Goal: Task Accomplishment & Management: Manage account settings

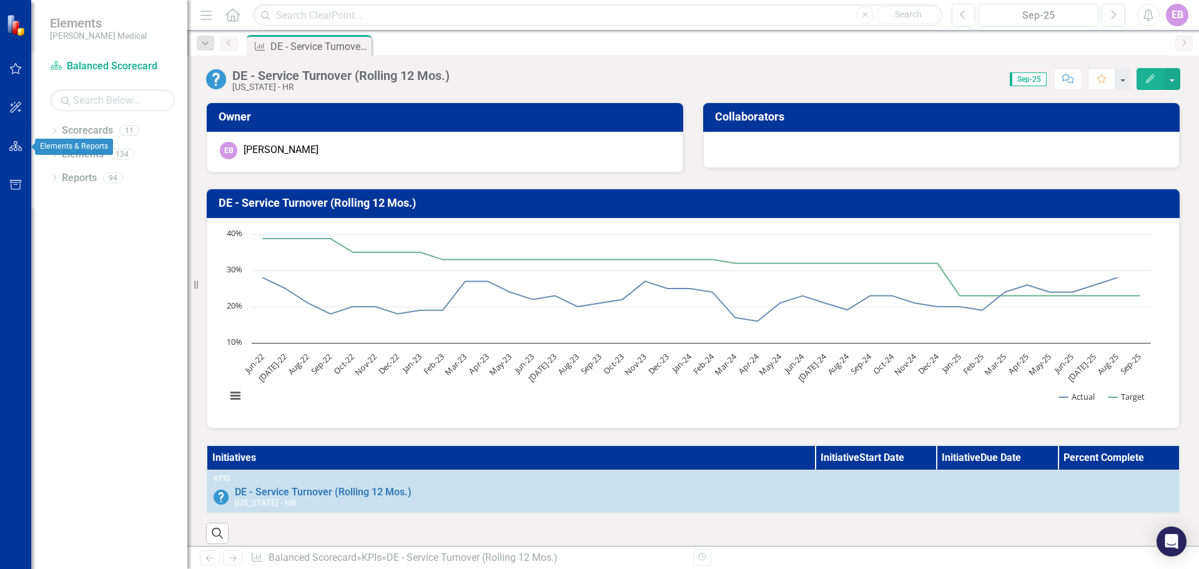
click at [15, 141] on button "button" at bounding box center [16, 147] width 28 height 26
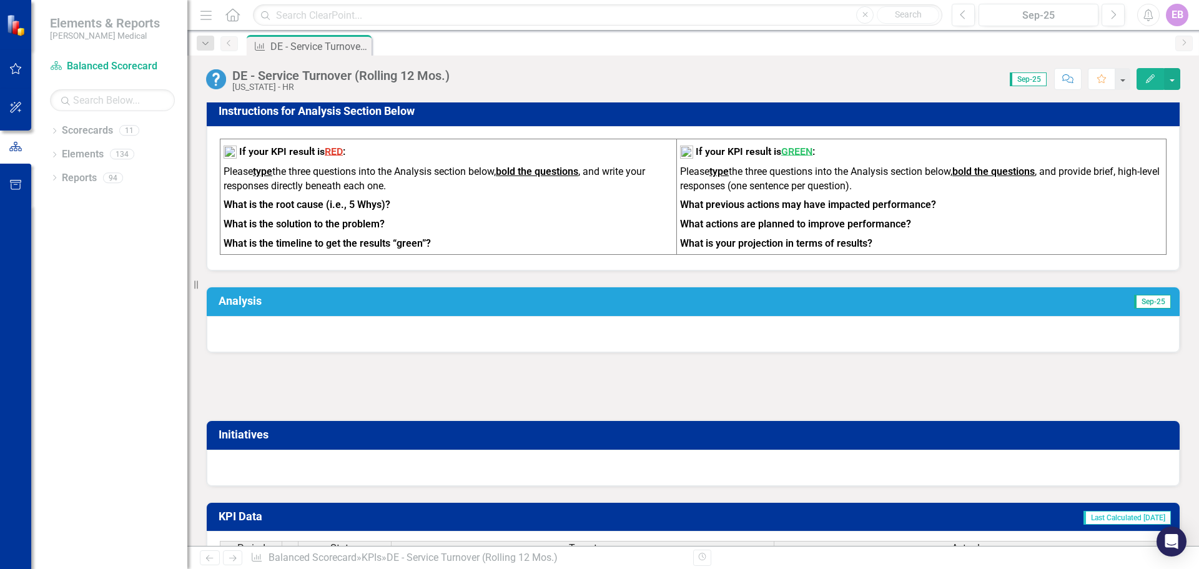
scroll to position [430, 0]
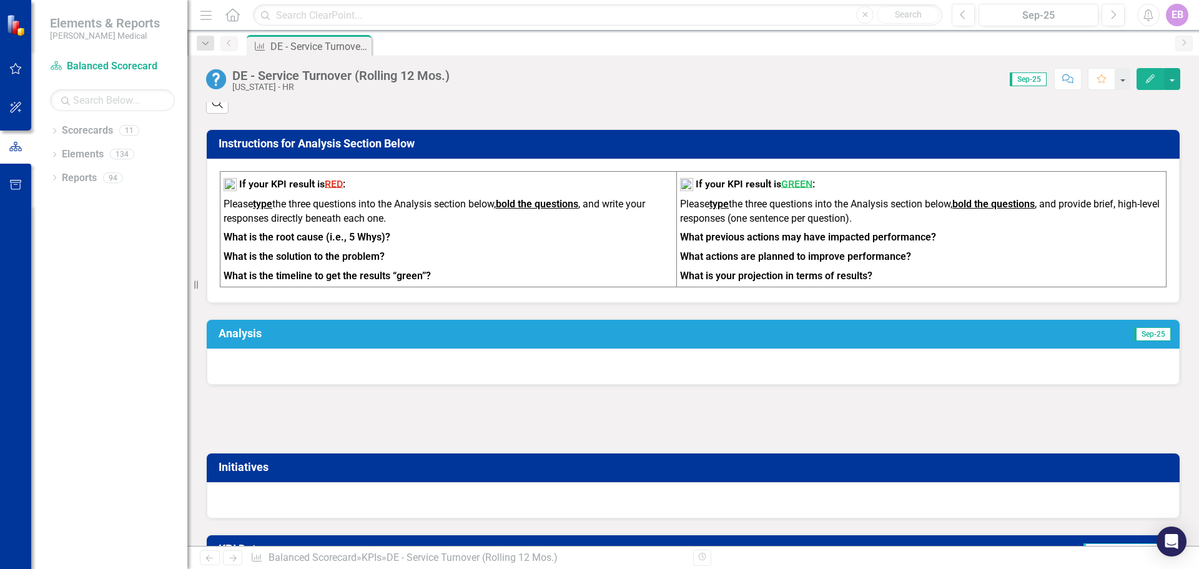
click at [323, 358] on div at bounding box center [693, 367] width 973 height 36
click at [237, 340] on h3 "Analysis" at bounding box center [472, 333] width 506 height 12
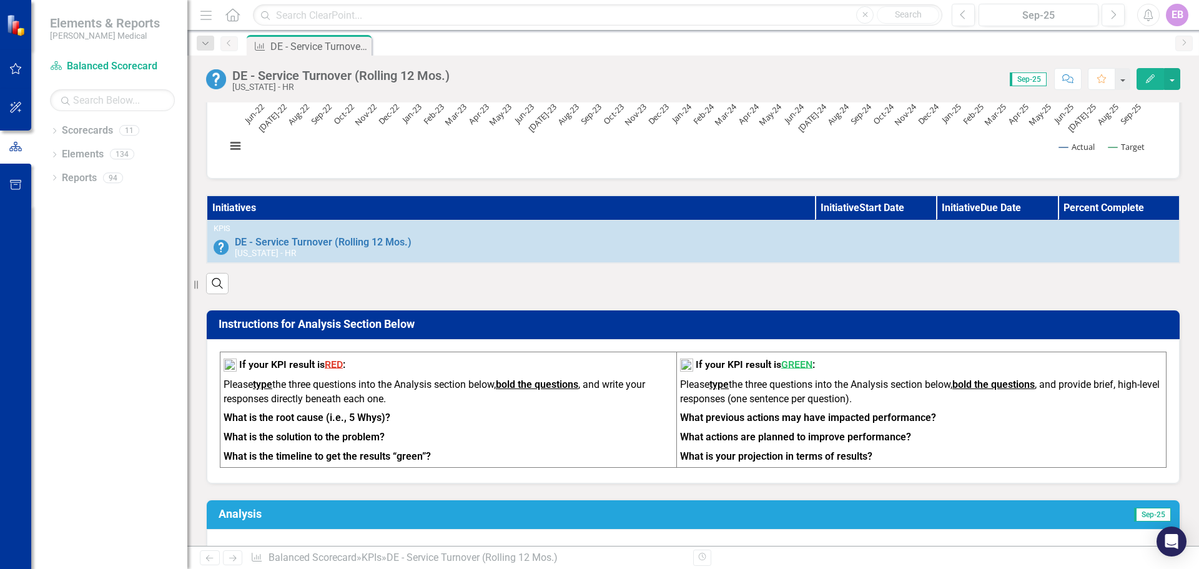
scroll to position [312, 0]
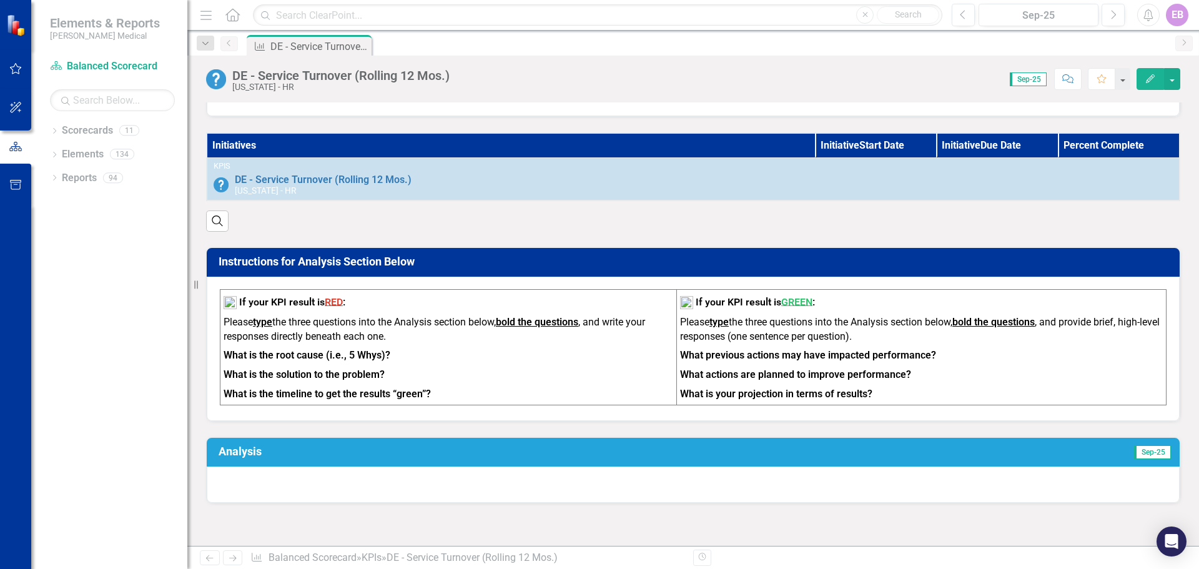
click at [290, 458] on h3 "Analysis" at bounding box center [472, 451] width 506 height 12
drag, startPoint x: 708, startPoint y: 460, endPoint x: 594, endPoint y: 458, distance: 113.7
click at [594, 458] on h3 "Analysis" at bounding box center [472, 451] width 506 height 12
click at [304, 458] on h3 "Analysis" at bounding box center [472, 451] width 506 height 12
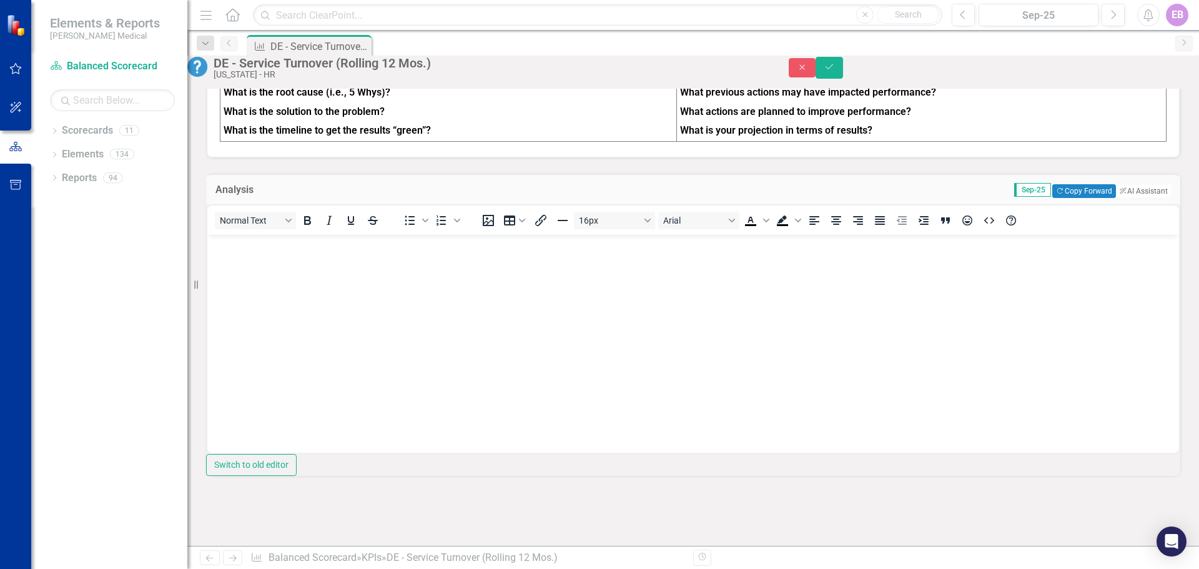
scroll to position [625, 0]
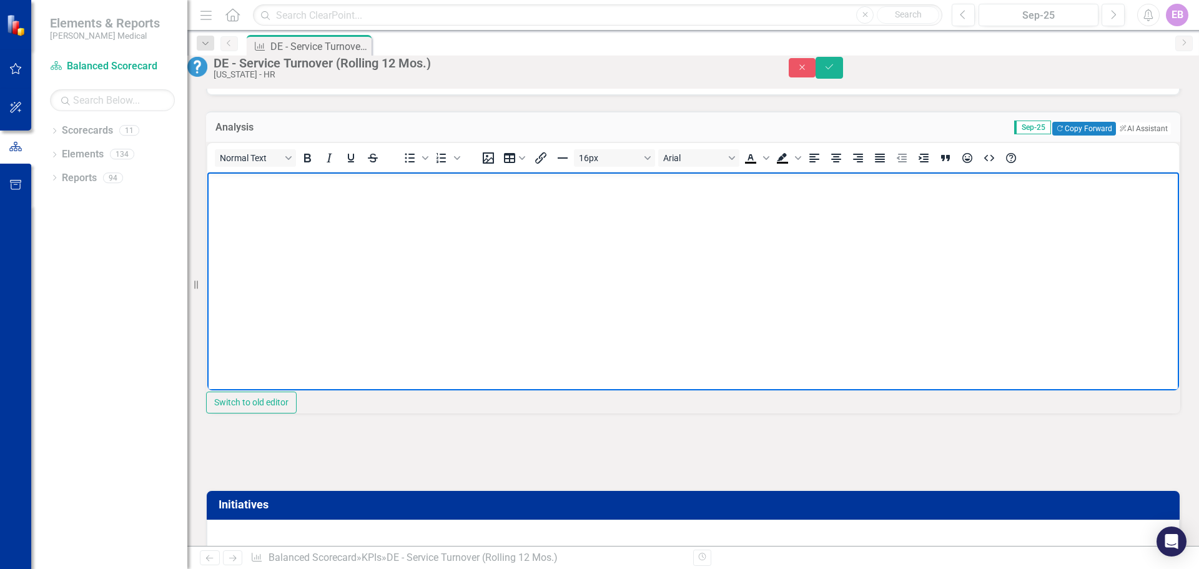
click at [279, 216] on body "Rich Text Area. Press ALT-0 for help." at bounding box center [693, 265] width 972 height 187
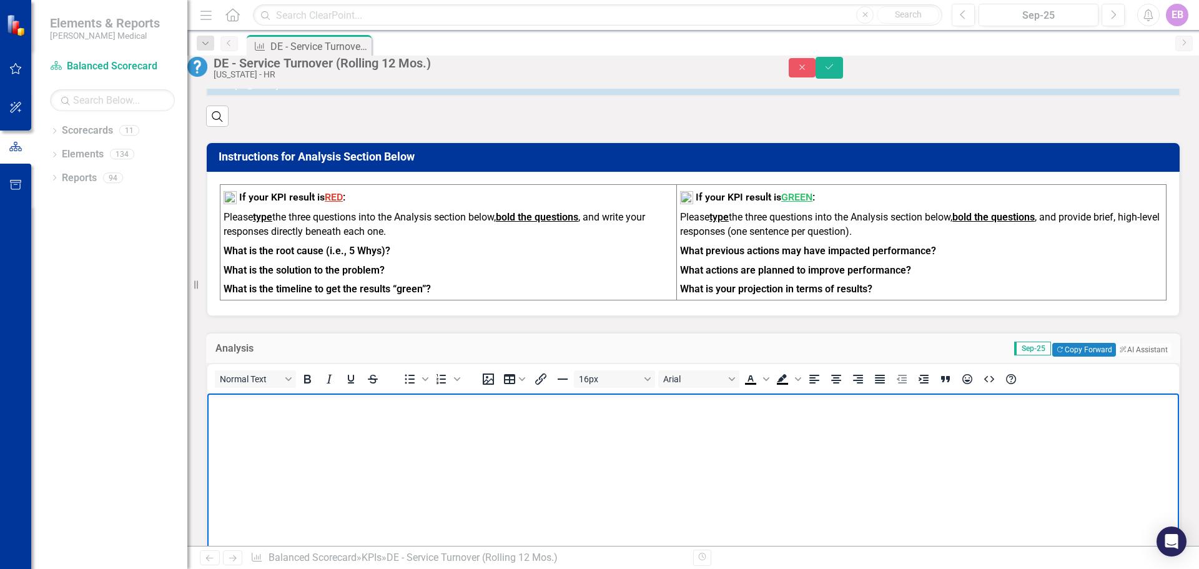
scroll to position [375, 0]
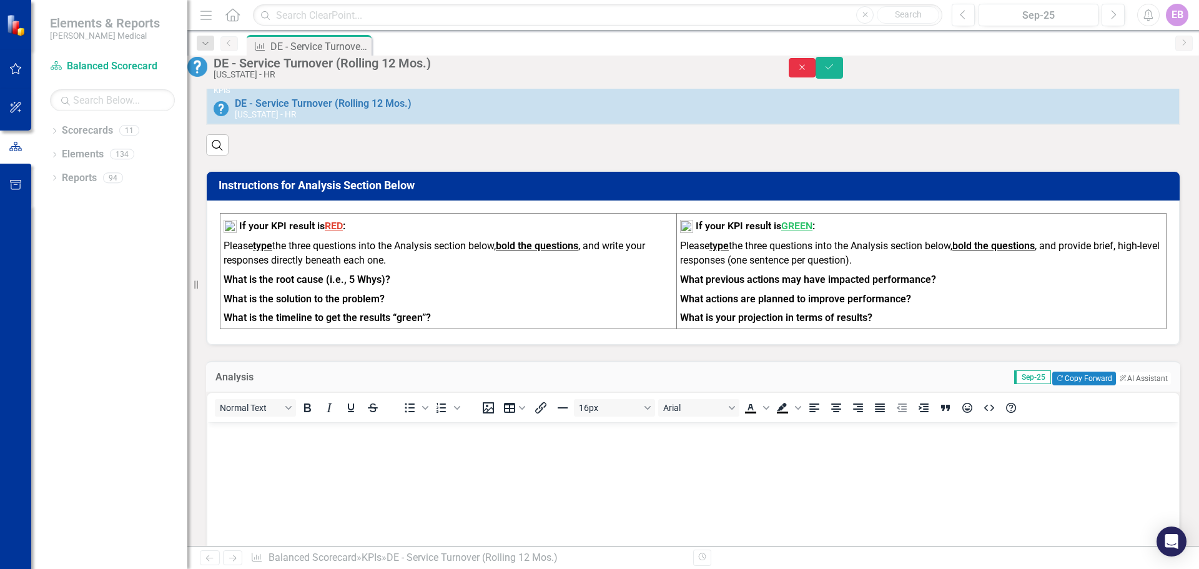
click at [808, 72] on icon "Close" at bounding box center [802, 67] width 11 height 9
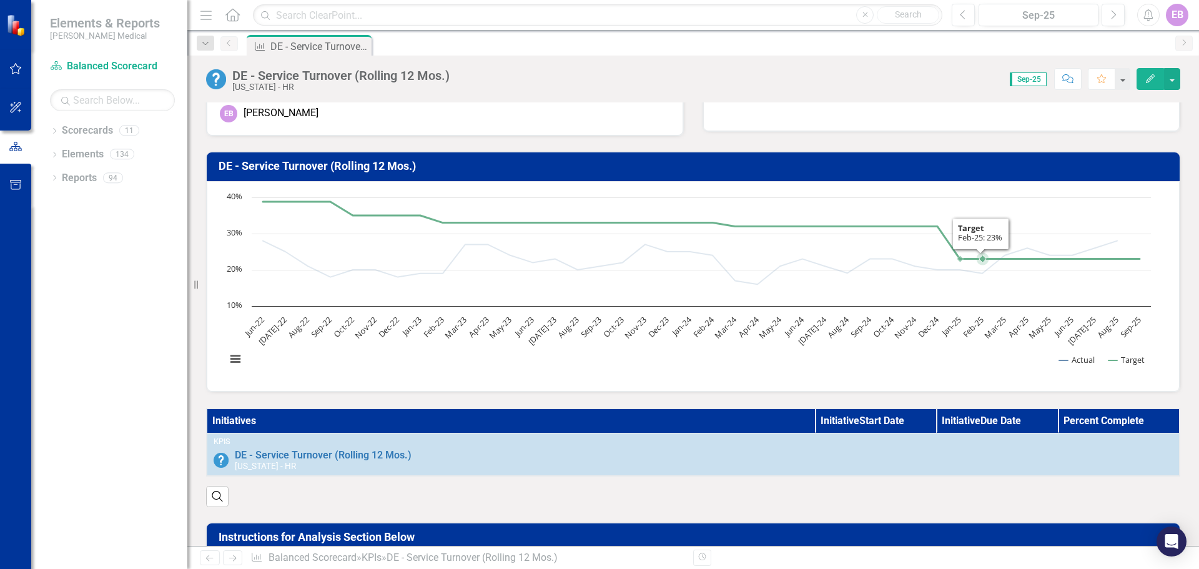
scroll to position [0, 0]
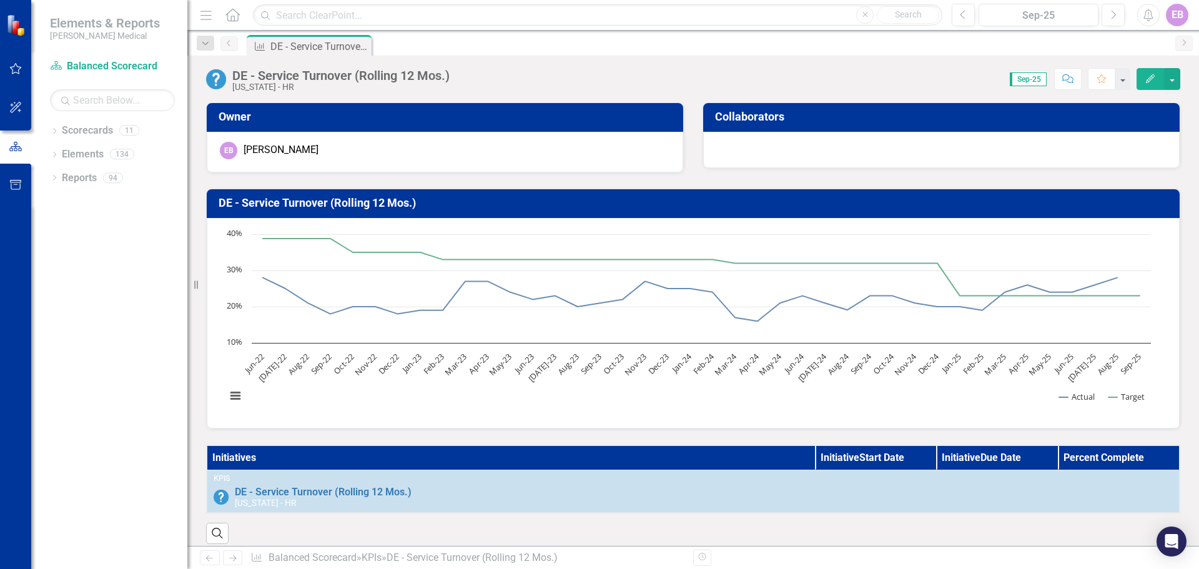
click at [1032, 79] on span "Sep-25" at bounding box center [1028, 79] width 37 height 14
click at [1040, 78] on span "Sep-25" at bounding box center [1028, 79] width 37 height 14
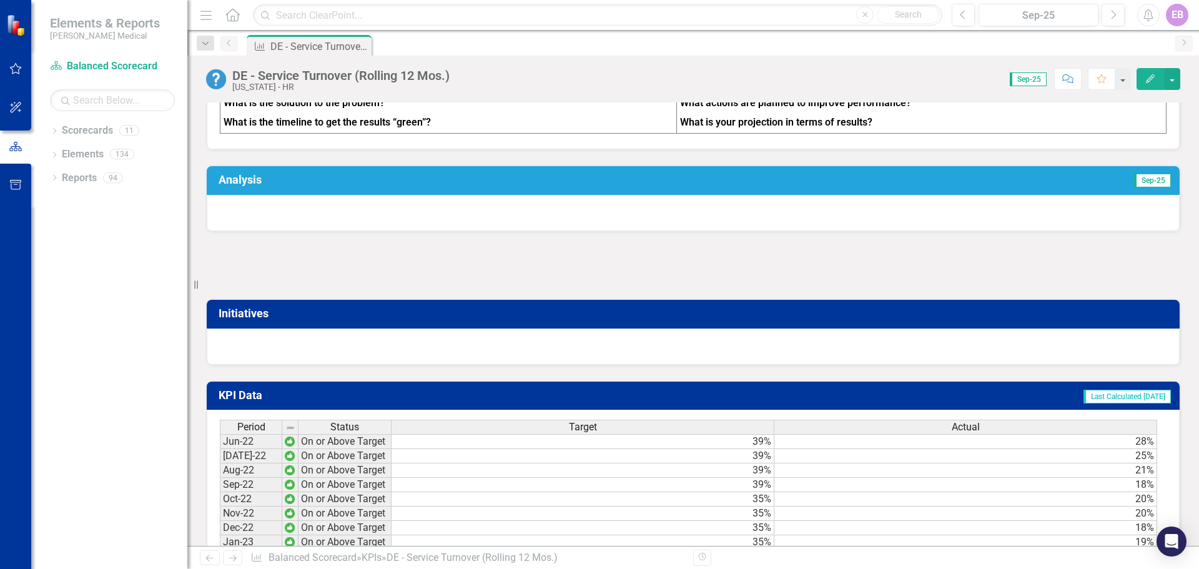
scroll to position [562, 0]
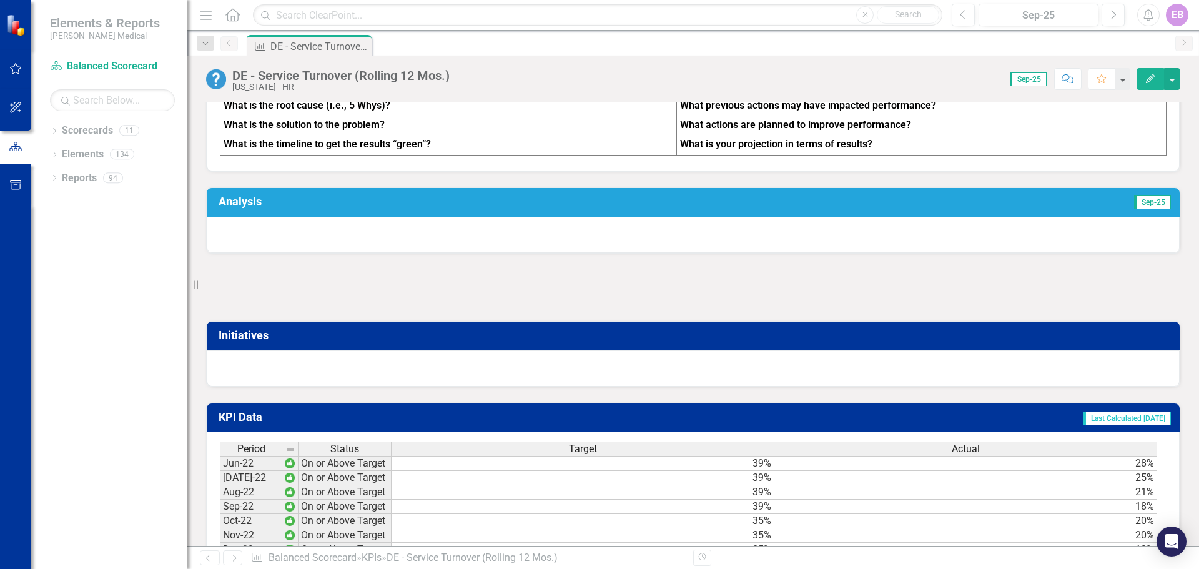
click at [517, 247] on div at bounding box center [693, 235] width 973 height 36
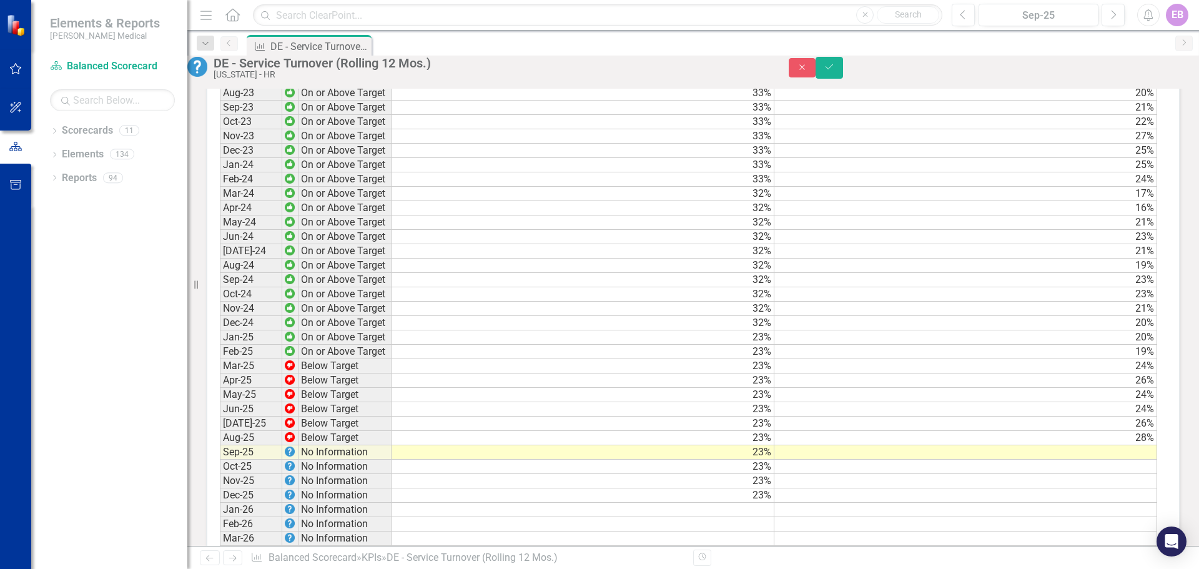
scroll to position [1499, 0]
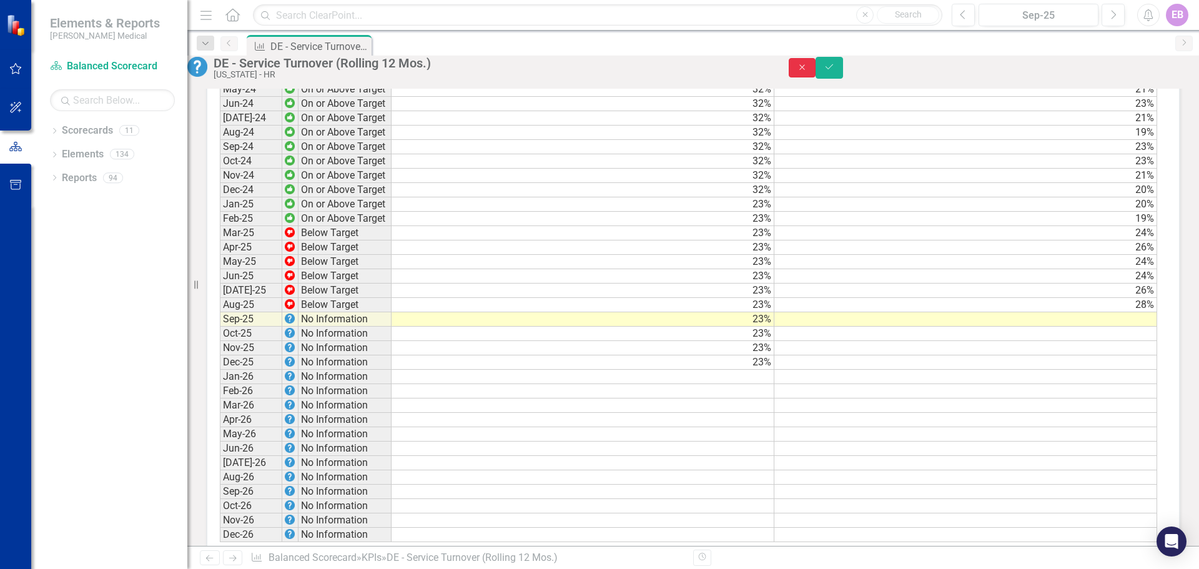
click at [808, 71] on icon "Close" at bounding box center [802, 67] width 11 height 9
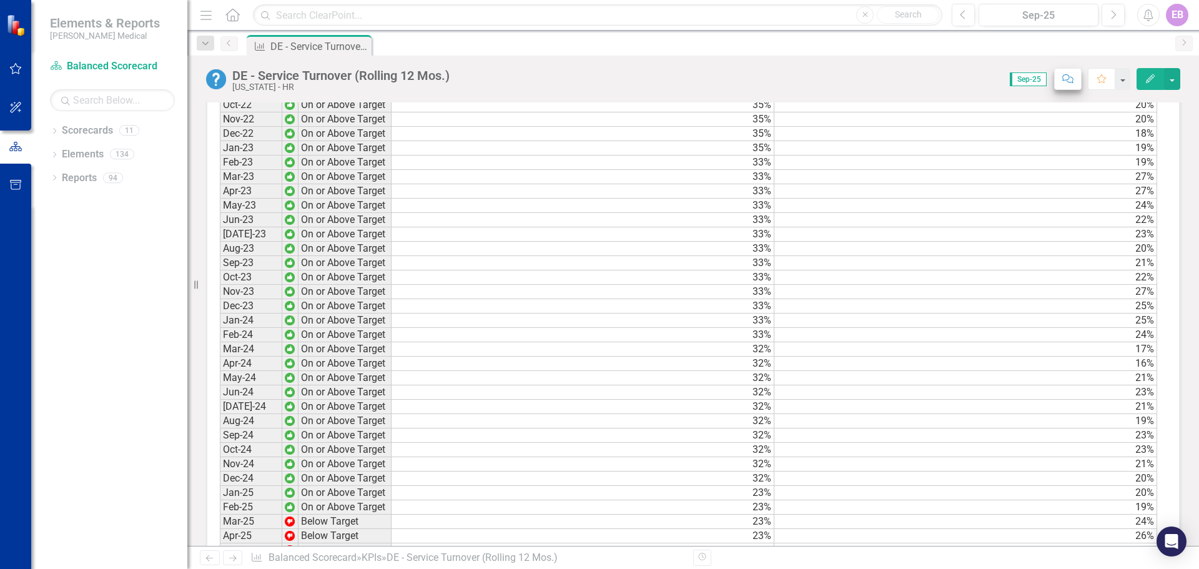
scroll to position [975, 0]
click at [1020, 81] on span "Sep-25" at bounding box center [1028, 79] width 37 height 14
click at [1036, 77] on span "Sep-25" at bounding box center [1028, 79] width 37 height 14
click at [960, 12] on icon "Previous" at bounding box center [963, 14] width 7 height 11
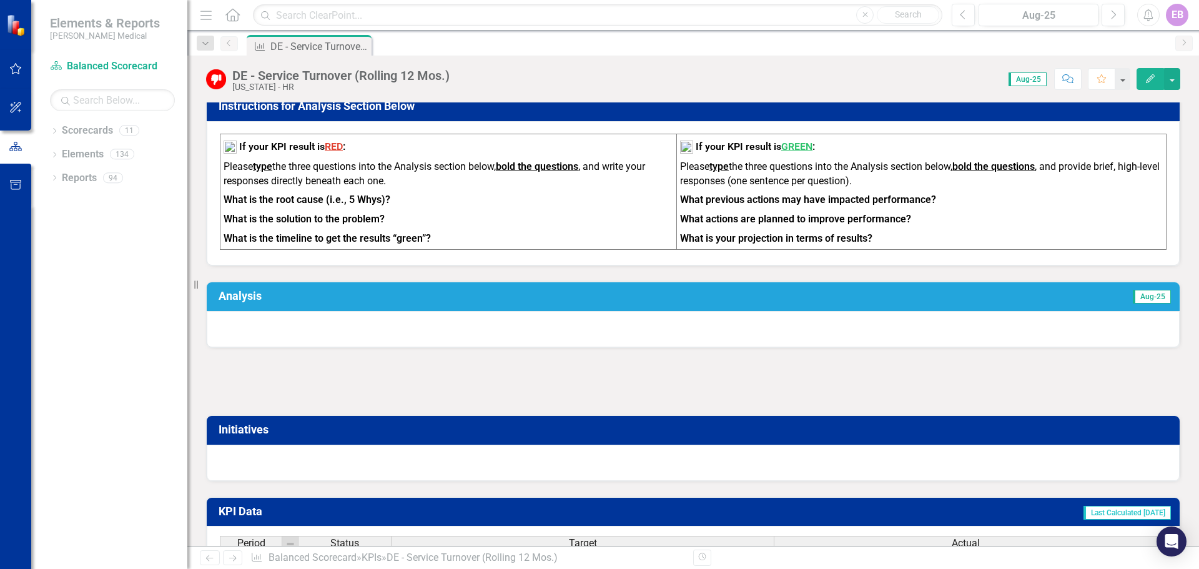
scroll to position [437, 0]
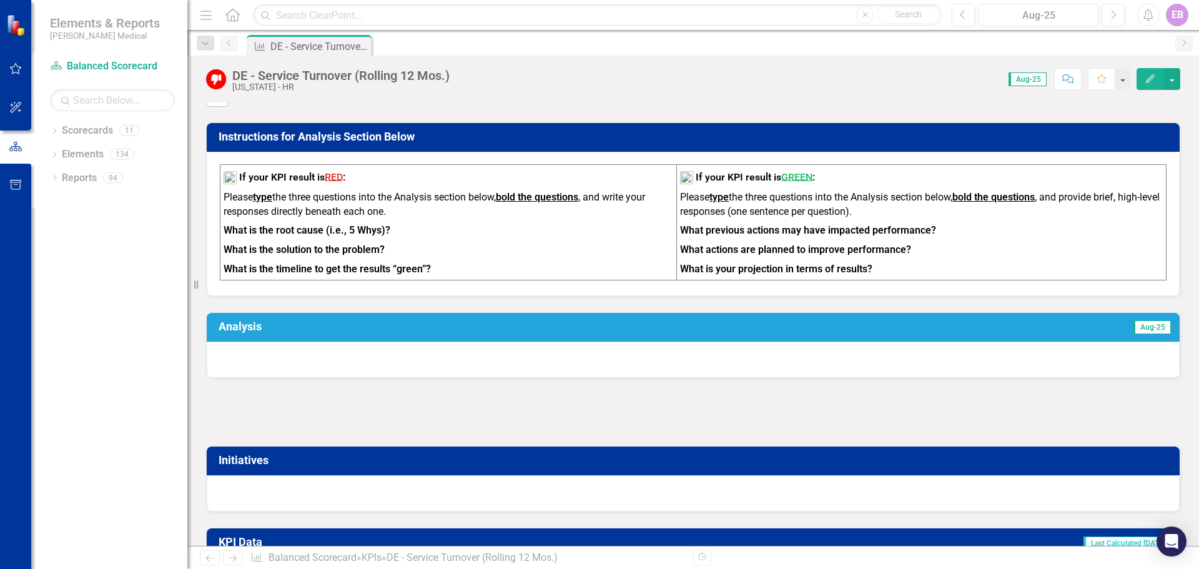
click at [395, 333] on h3 "Analysis" at bounding box center [468, 326] width 498 height 12
drag, startPoint x: 369, startPoint y: 330, endPoint x: 340, endPoint y: 365, distance: 44.8
click at [340, 365] on div at bounding box center [693, 360] width 973 height 36
click at [342, 365] on div at bounding box center [693, 360] width 973 height 36
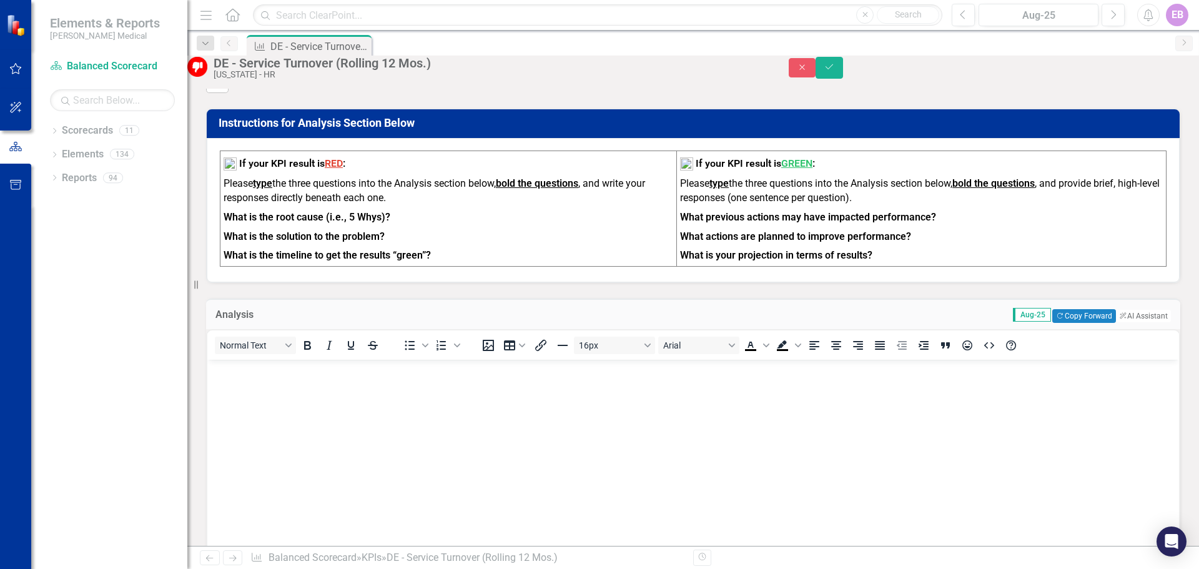
scroll to position [0, 0]
click at [257, 391] on body "Rich Text Area. Press ALT-0 for help." at bounding box center [693, 452] width 972 height 187
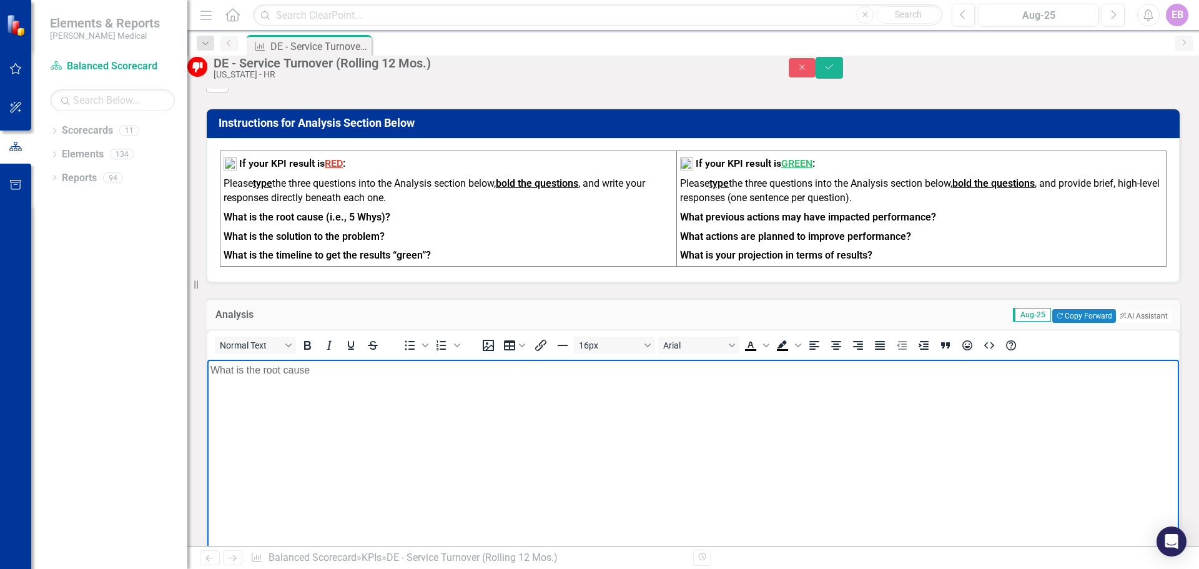
click at [315, 370] on p "What is the root cause" at bounding box center [693, 369] width 966 height 15
click at [317, 370] on p "What is the root cause" at bounding box center [693, 369] width 966 height 15
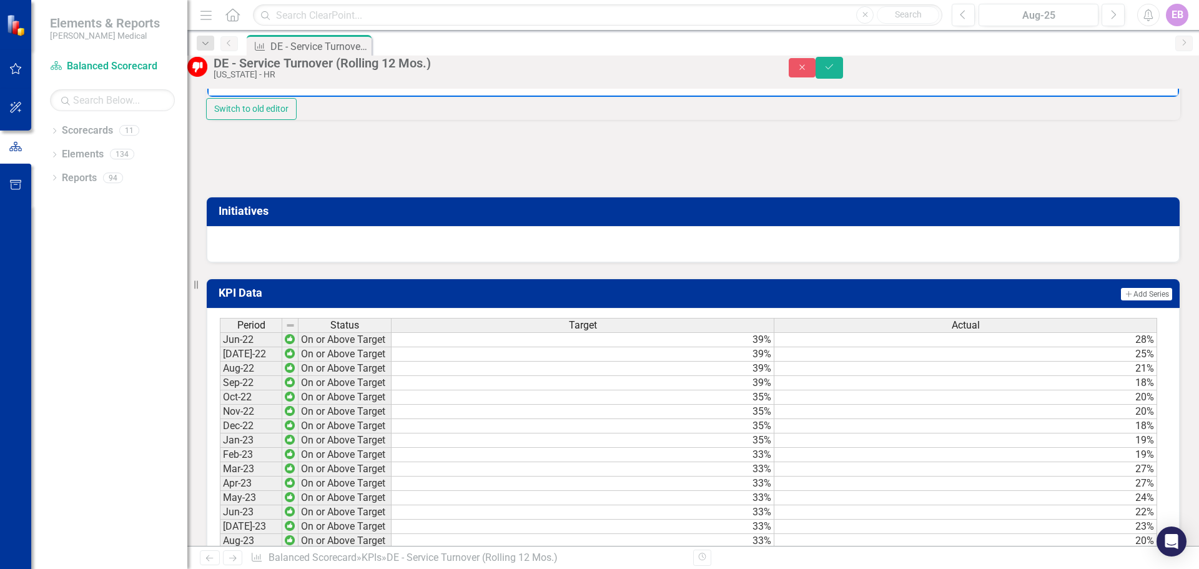
scroll to position [937, 0]
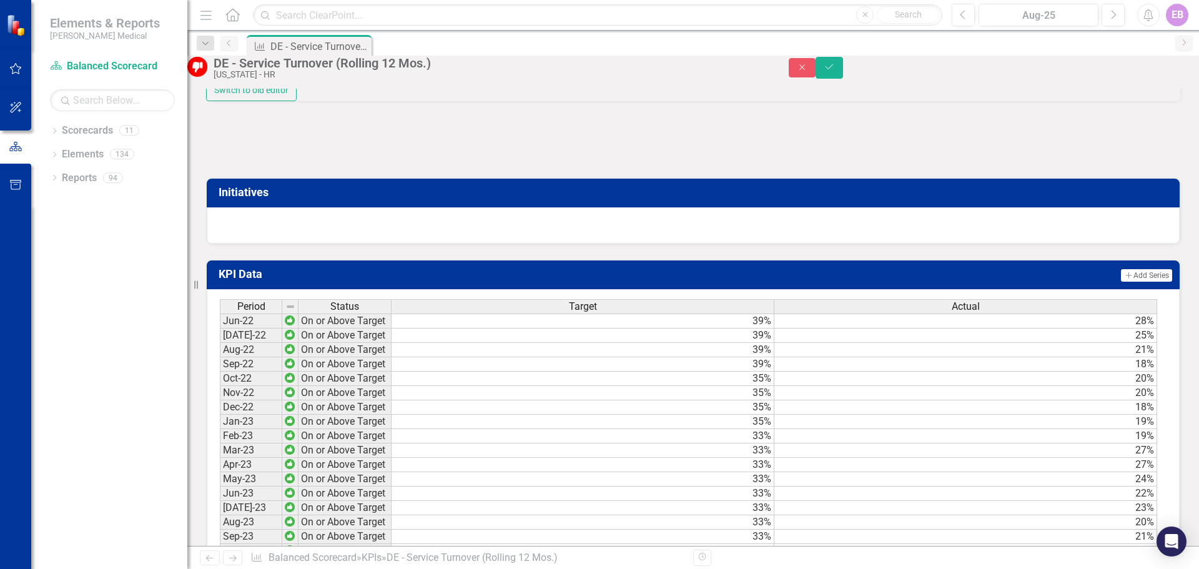
click at [253, 199] on h3 "Initiatives" at bounding box center [696, 192] width 954 height 12
click at [272, 244] on div at bounding box center [693, 225] width 973 height 36
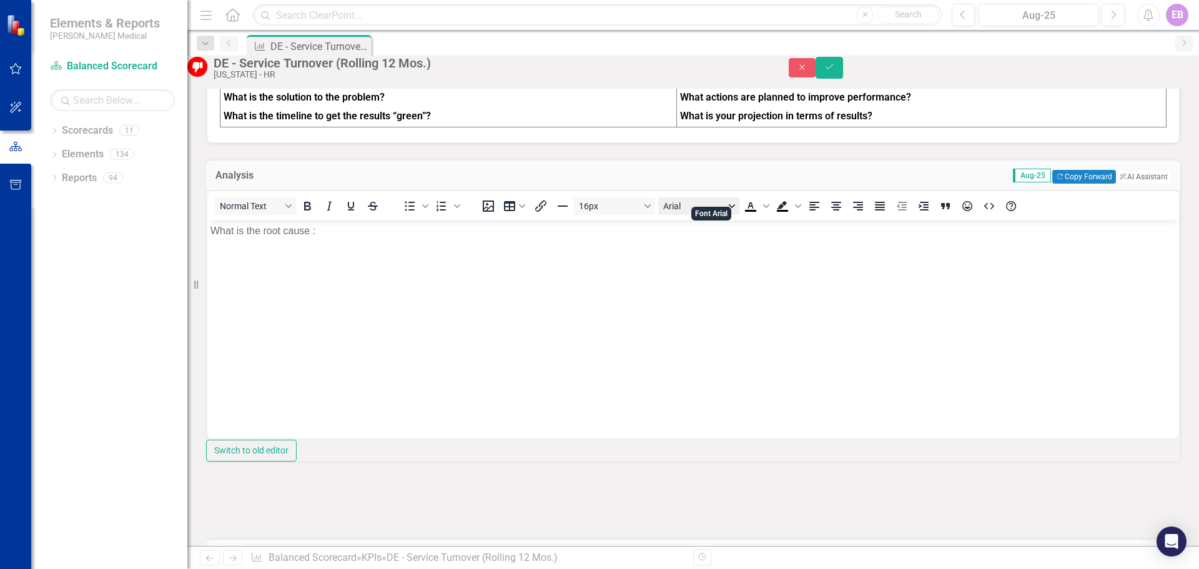
scroll to position [562, 0]
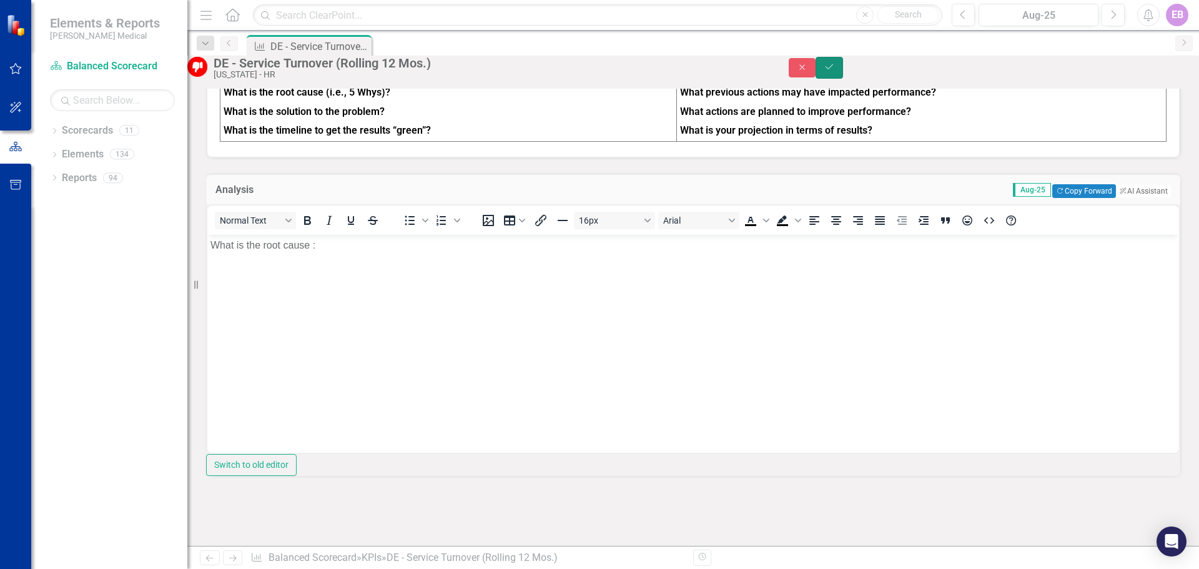
click at [833, 69] on icon "submit" at bounding box center [829, 66] width 7 height 5
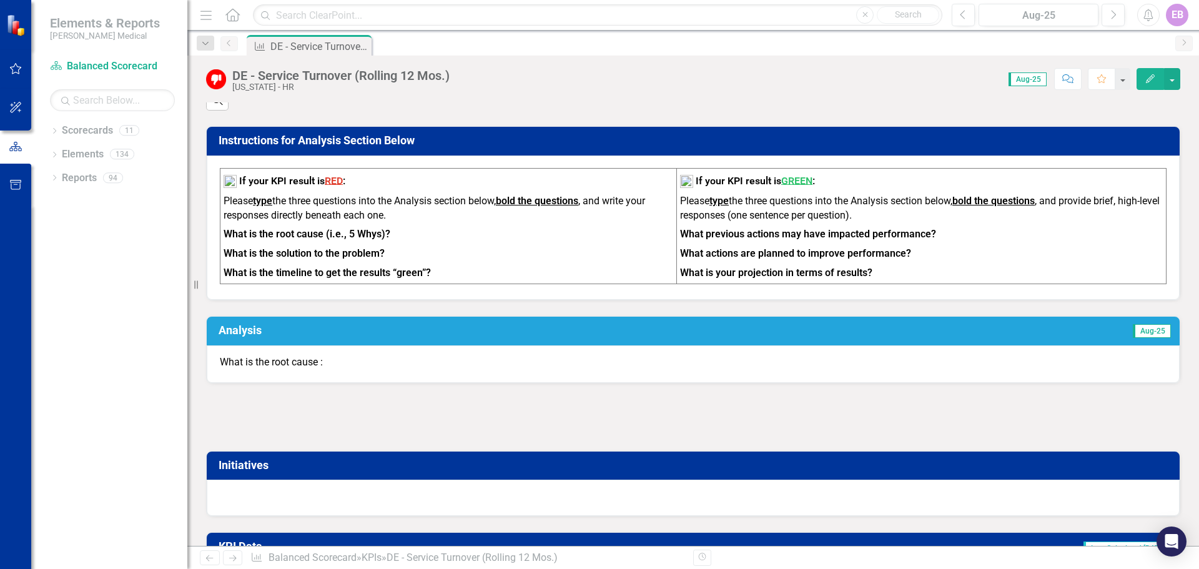
scroll to position [437, 0]
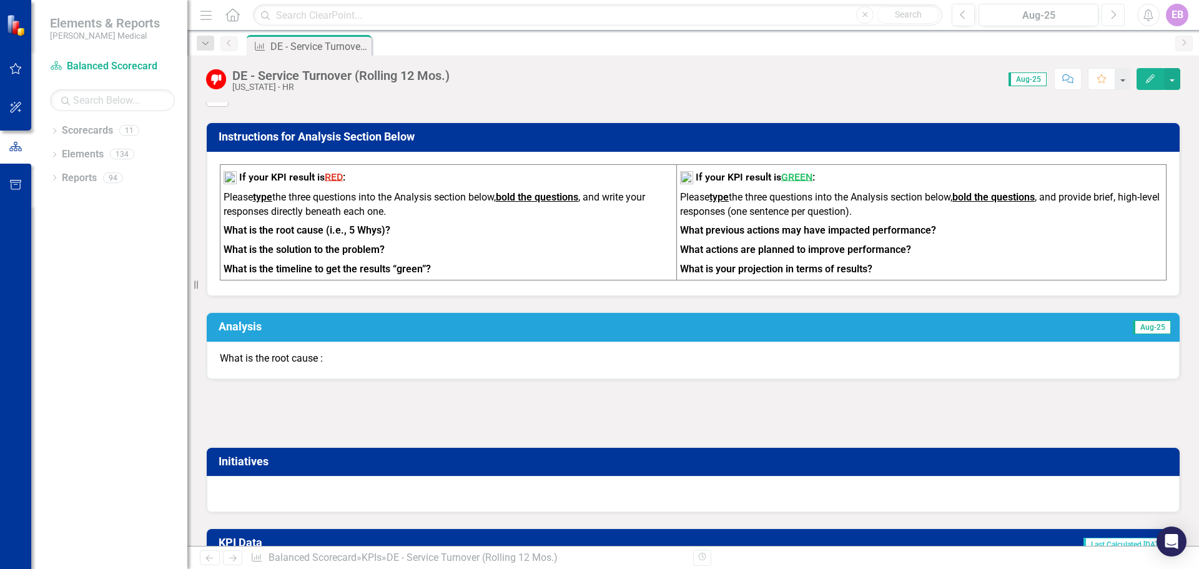
click at [1117, 12] on button "Next" at bounding box center [1113, 15] width 23 height 22
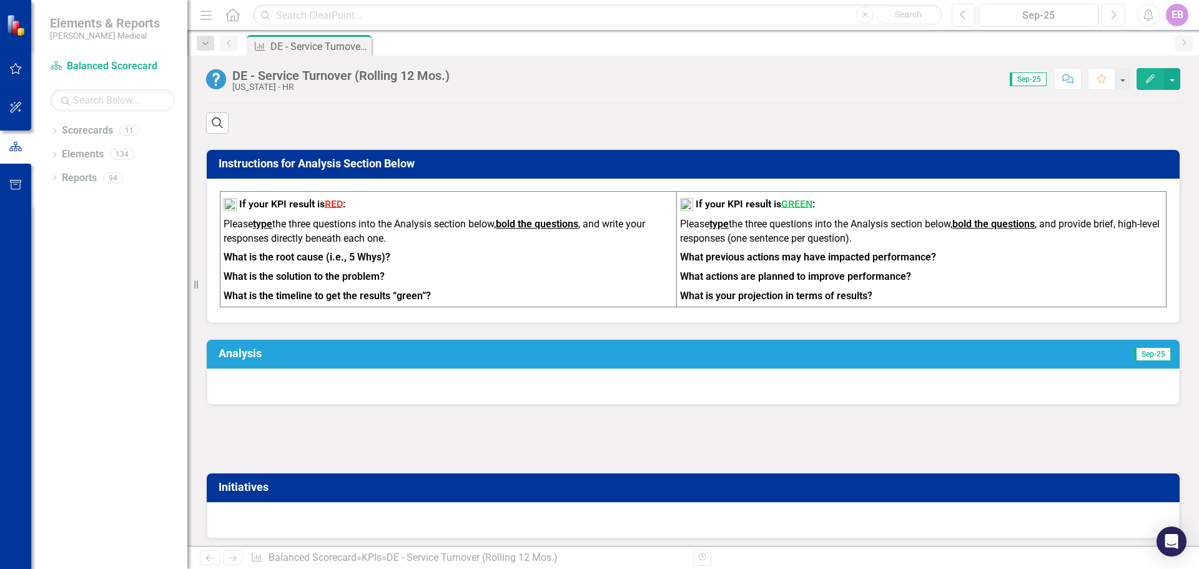
scroll to position [437, 0]
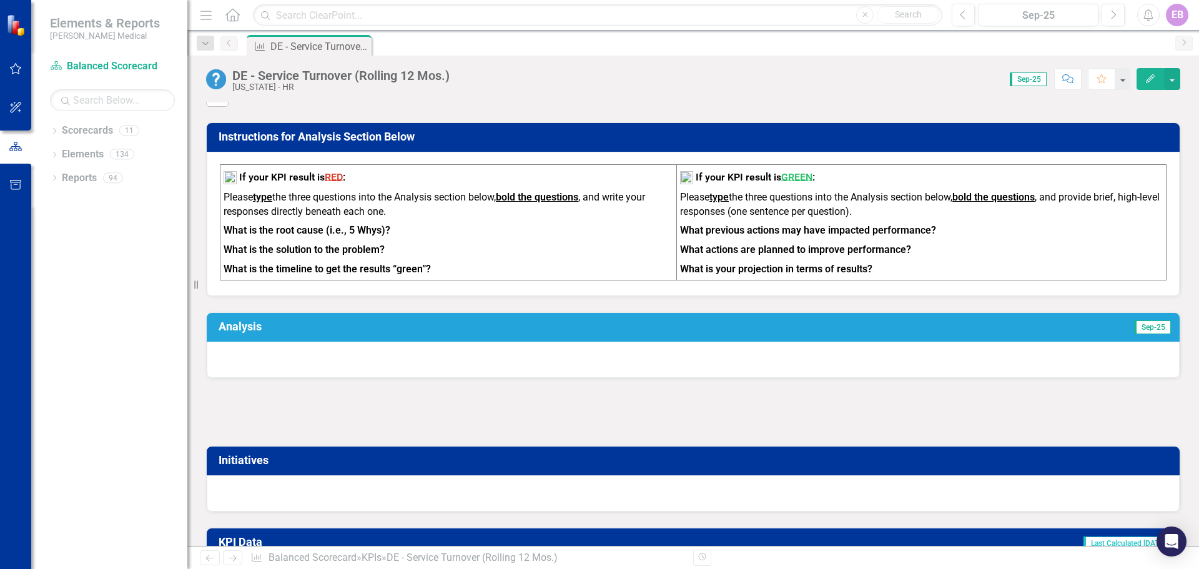
click at [409, 372] on div at bounding box center [693, 360] width 973 height 36
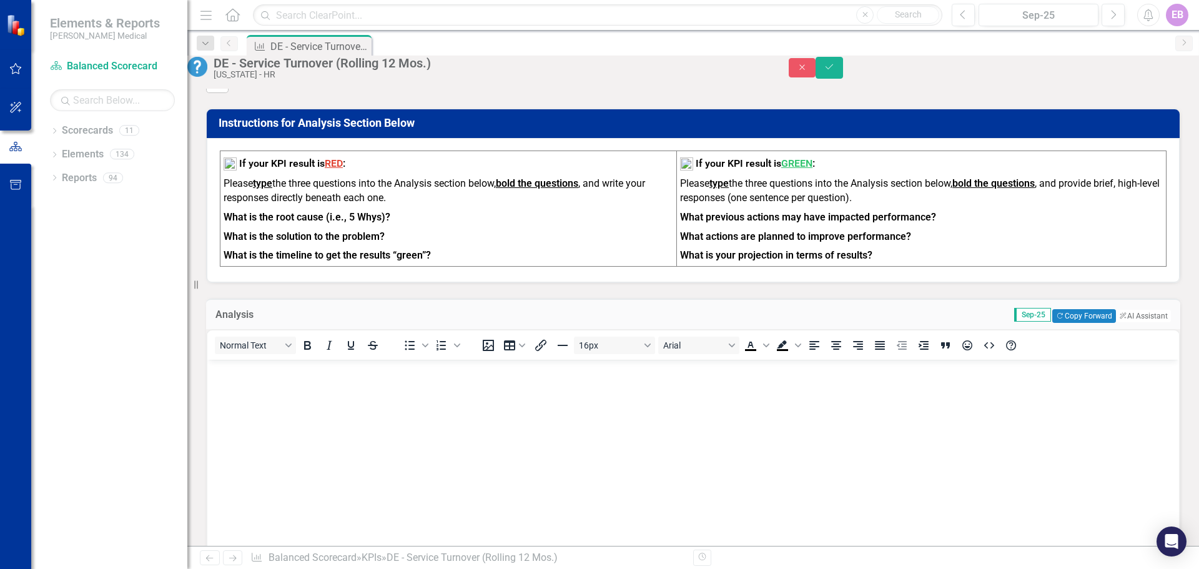
scroll to position [0, 0]
click at [1062, 323] on button "Copy Forward Copy Forward" at bounding box center [1083, 316] width 63 height 14
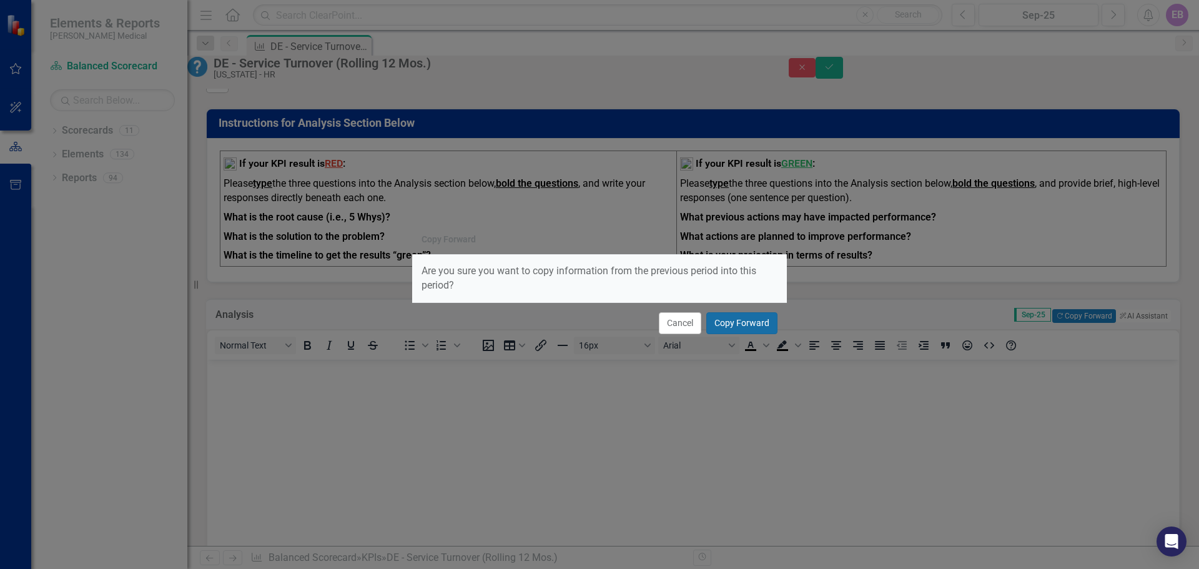
click at [746, 319] on button "Copy Forward" at bounding box center [741, 323] width 71 height 22
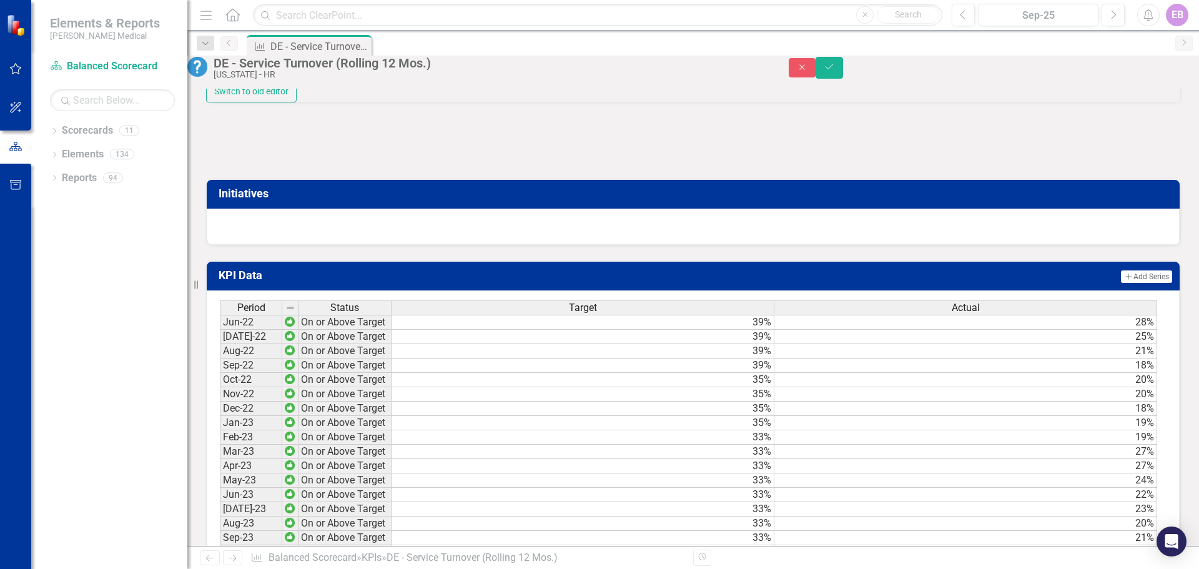
scroll to position [937, 0]
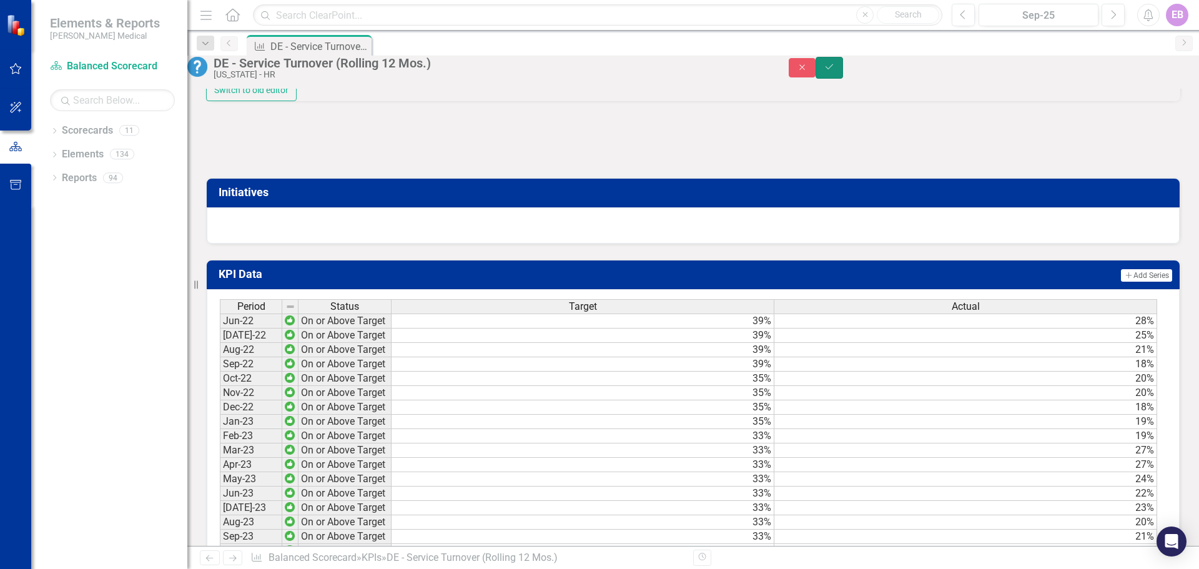
drag, startPoint x: 1172, startPoint y: 71, endPoint x: 1157, endPoint y: 93, distance: 26.9
click at [843, 71] on button "Save" at bounding box center [829, 68] width 27 height 22
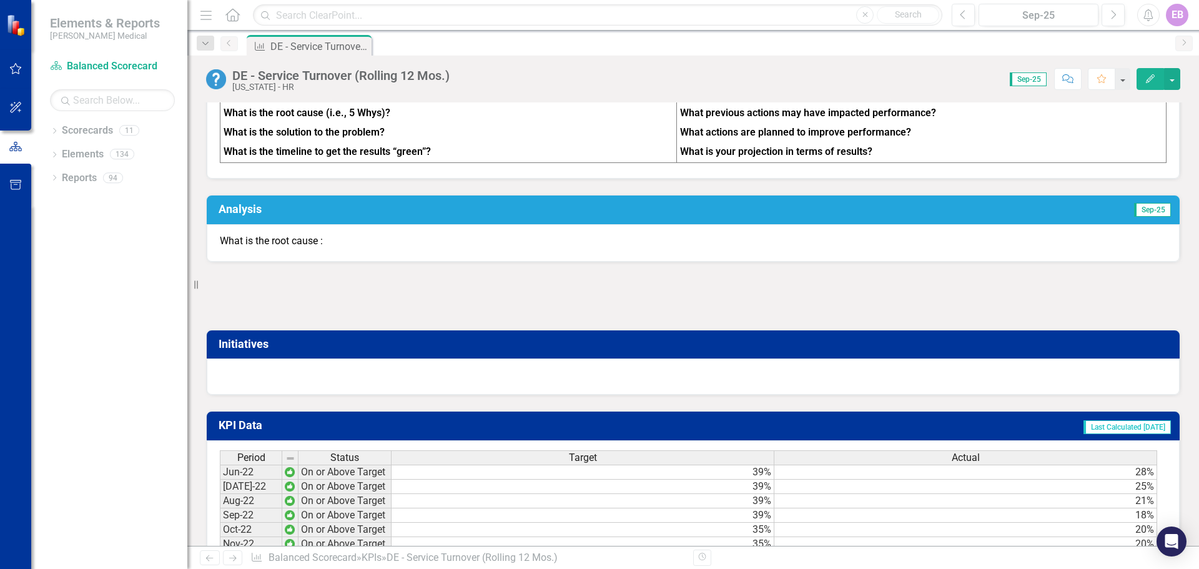
scroll to position [562, 0]
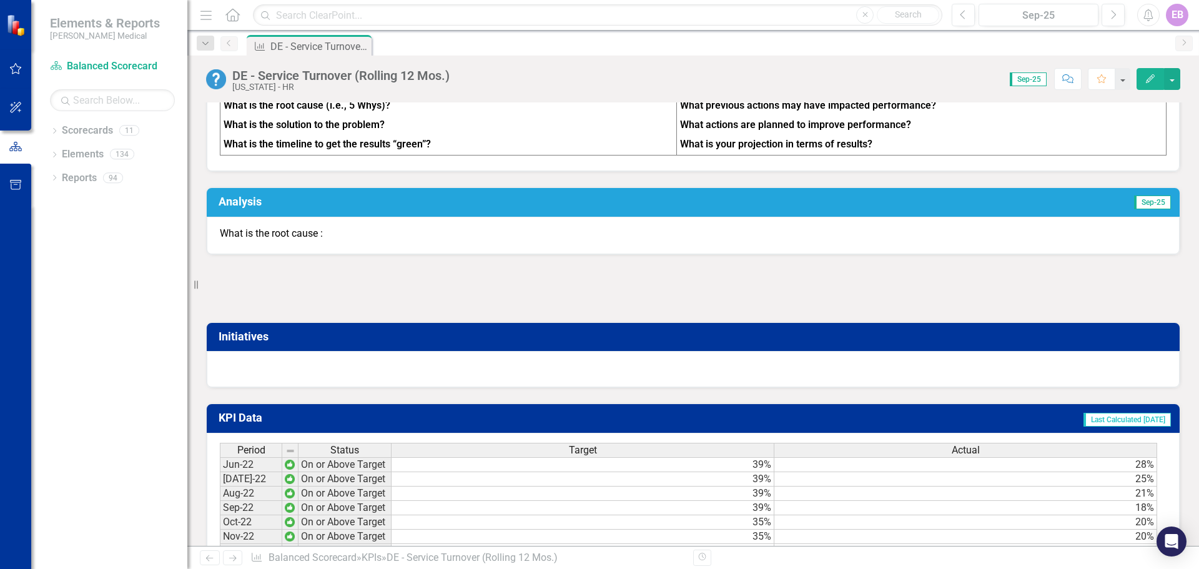
click at [257, 375] on div at bounding box center [693, 369] width 973 height 36
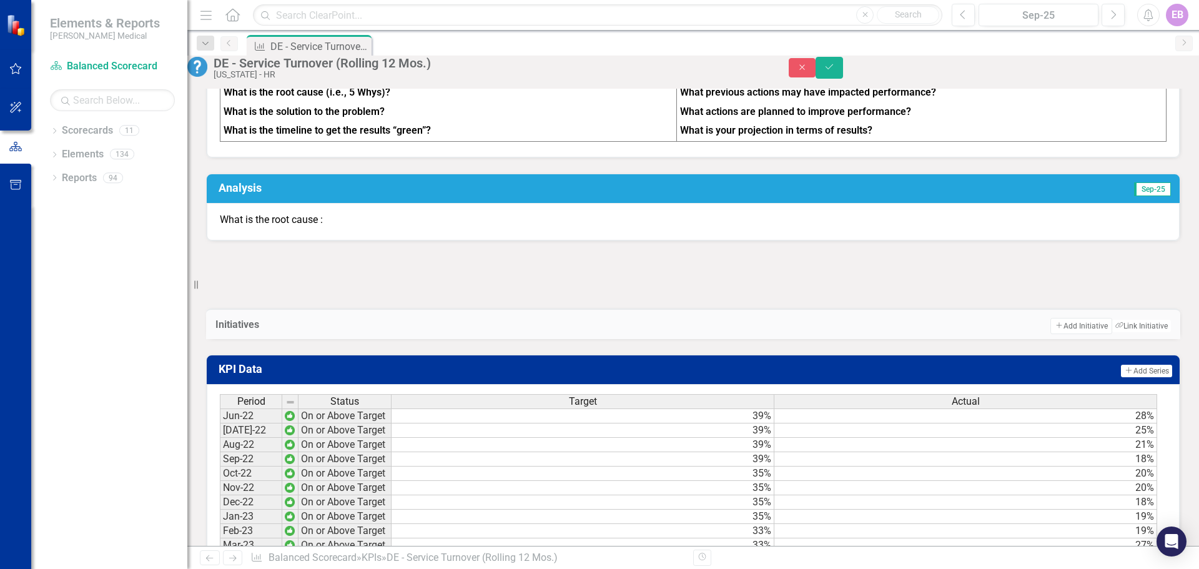
click at [261, 330] on h3 "Initiatives" at bounding box center [342, 324] width 254 height 11
drag, startPoint x: 203, startPoint y: 284, endPoint x: 218, endPoint y: 294, distance: 18.0
click at [197, 286] on div "Resize" at bounding box center [192, 284] width 10 height 569
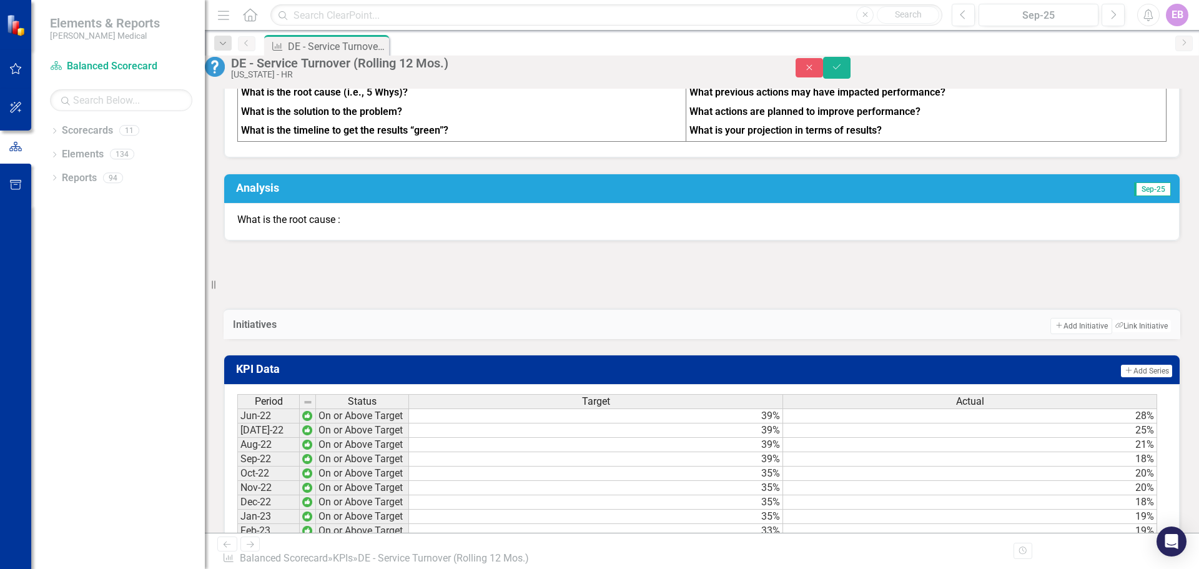
click at [260, 339] on div at bounding box center [702, 339] width 957 height 0
drag, startPoint x: 250, startPoint y: 377, endPoint x: 535, endPoint y: 374, distance: 284.8
click at [535, 339] on div at bounding box center [702, 339] width 957 height 0
click at [1064, 334] on button "Add Add Initiative" at bounding box center [1081, 326] width 61 height 16
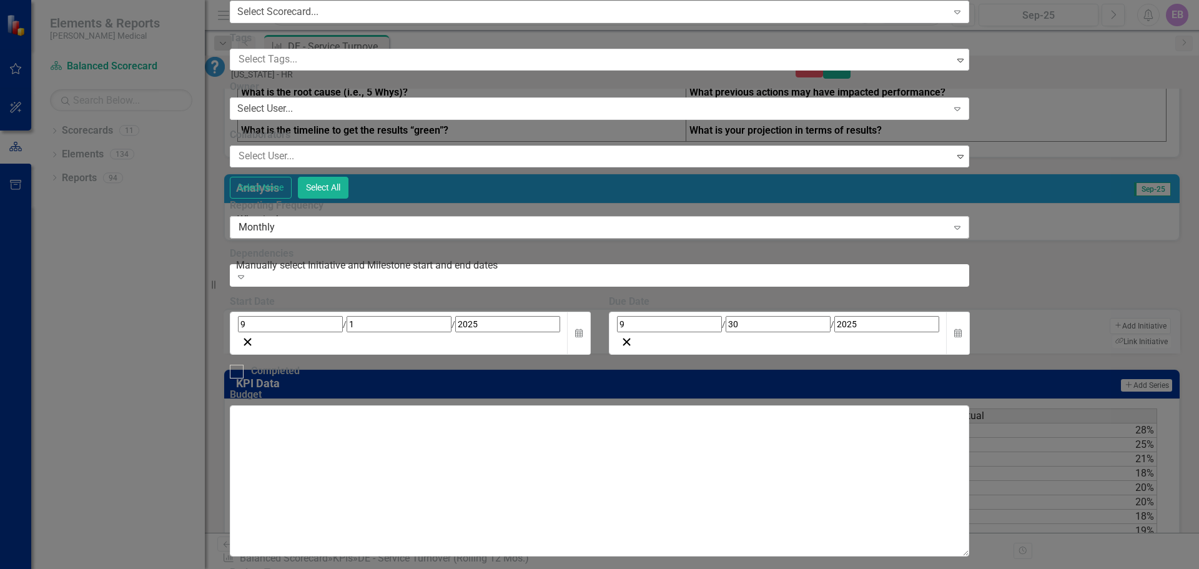
scroll to position [0, 0]
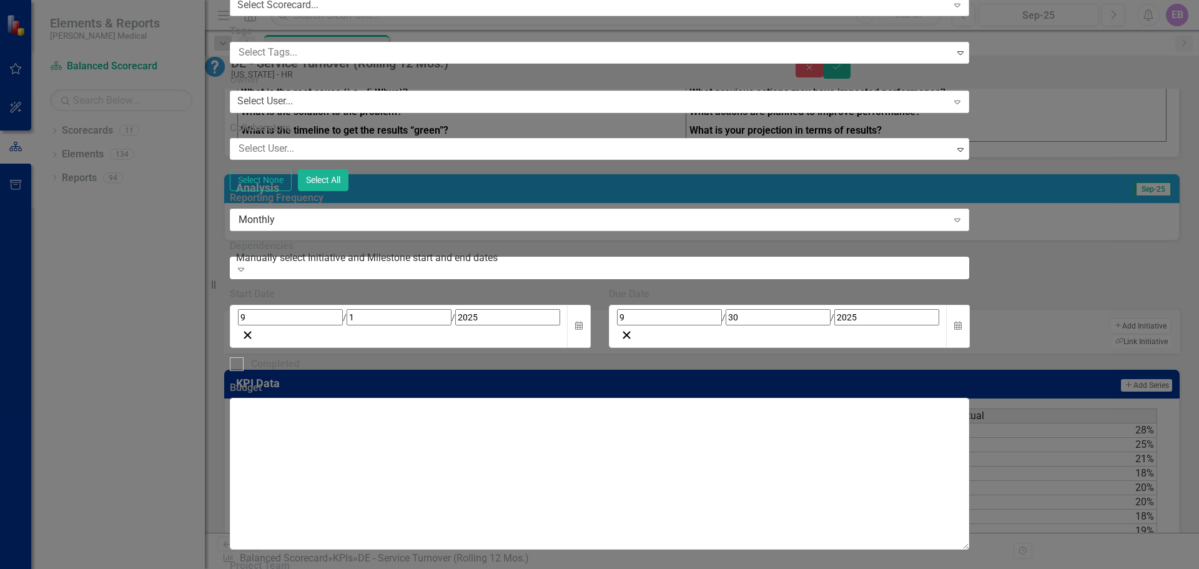
type input "Retention"
click at [319, 12] on div "Select Scorecard..." at bounding box center [277, 5] width 81 height 14
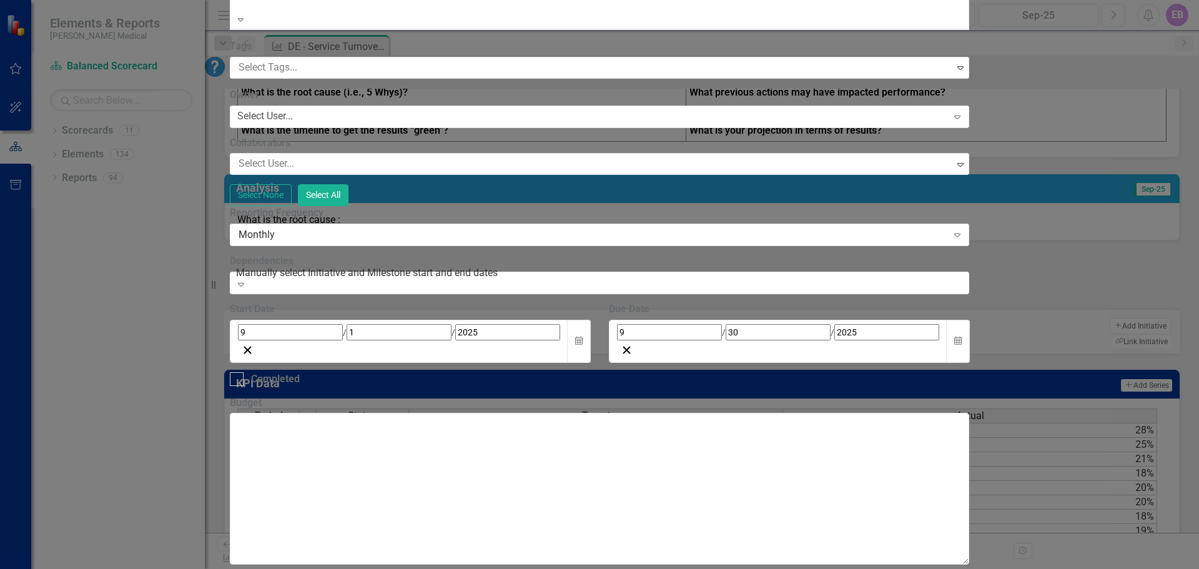
click at [428, 568] on div "[US_STATE] - HR" at bounding box center [599, 576] width 1199 height 14
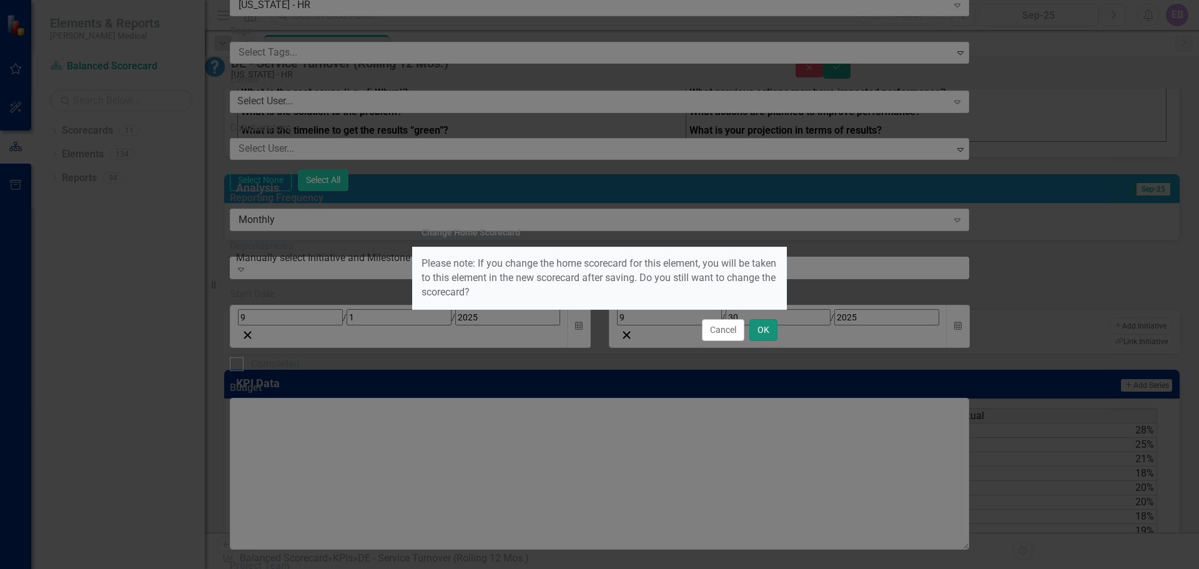
click at [763, 330] on button "OK" at bounding box center [764, 330] width 28 height 22
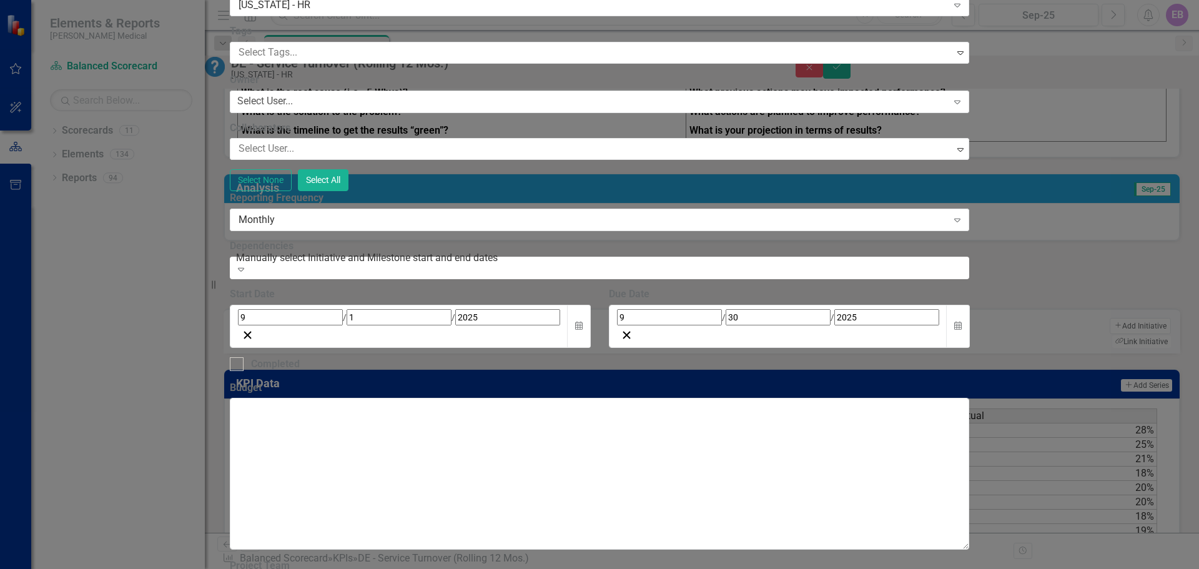
click at [410, 61] on div at bounding box center [594, 52] width 721 height 17
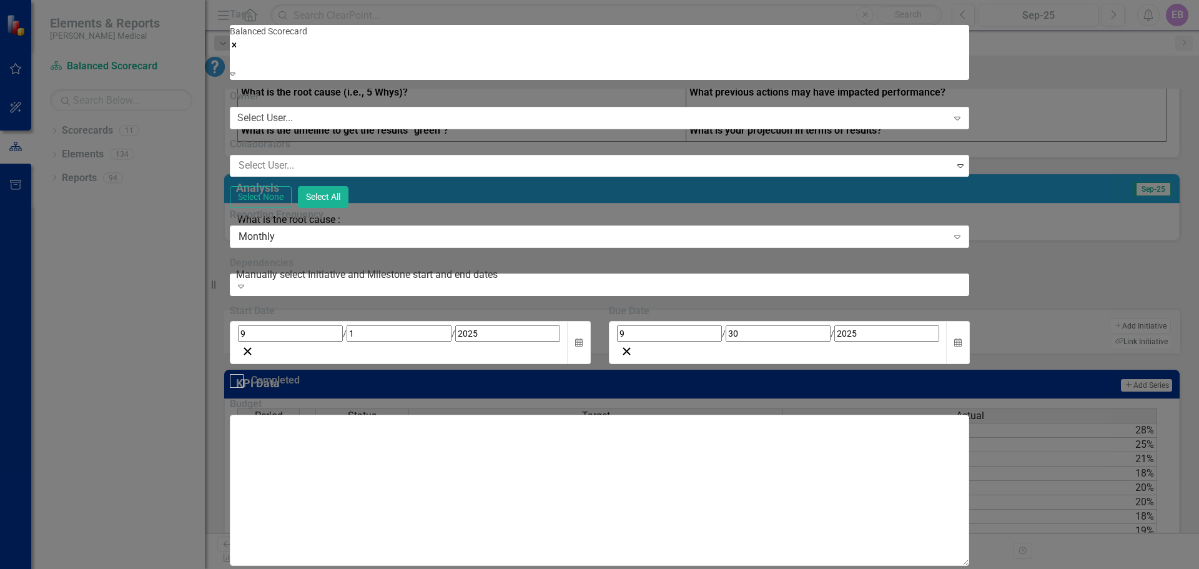
click at [239, 49] on icon "Remove [object Object]" at bounding box center [234, 45] width 9 height 9
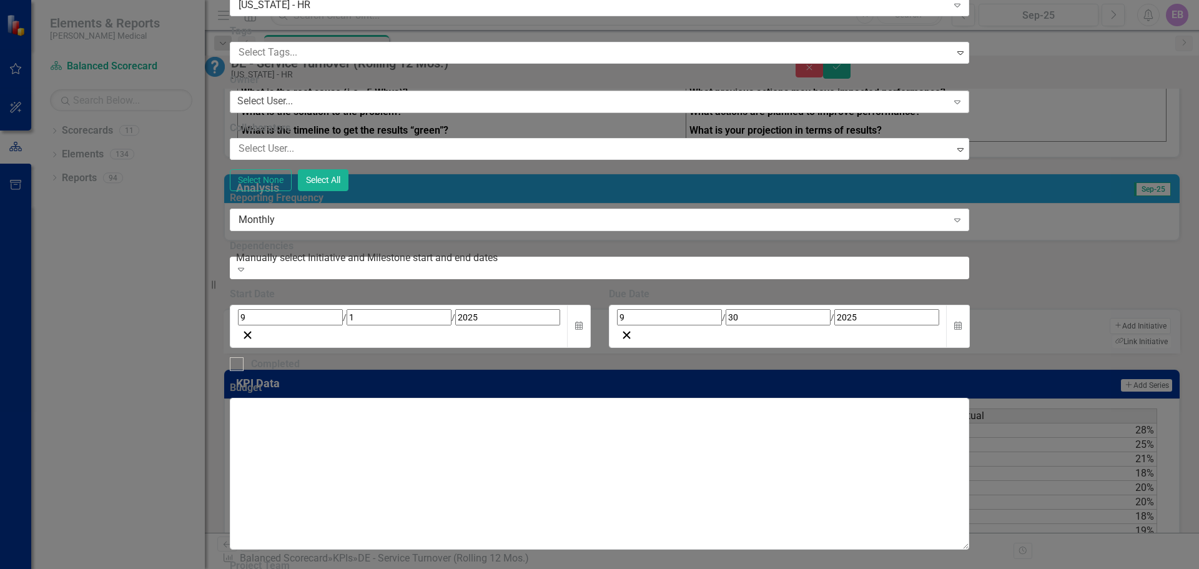
click at [293, 109] on div "Select User..." at bounding box center [265, 101] width 56 height 14
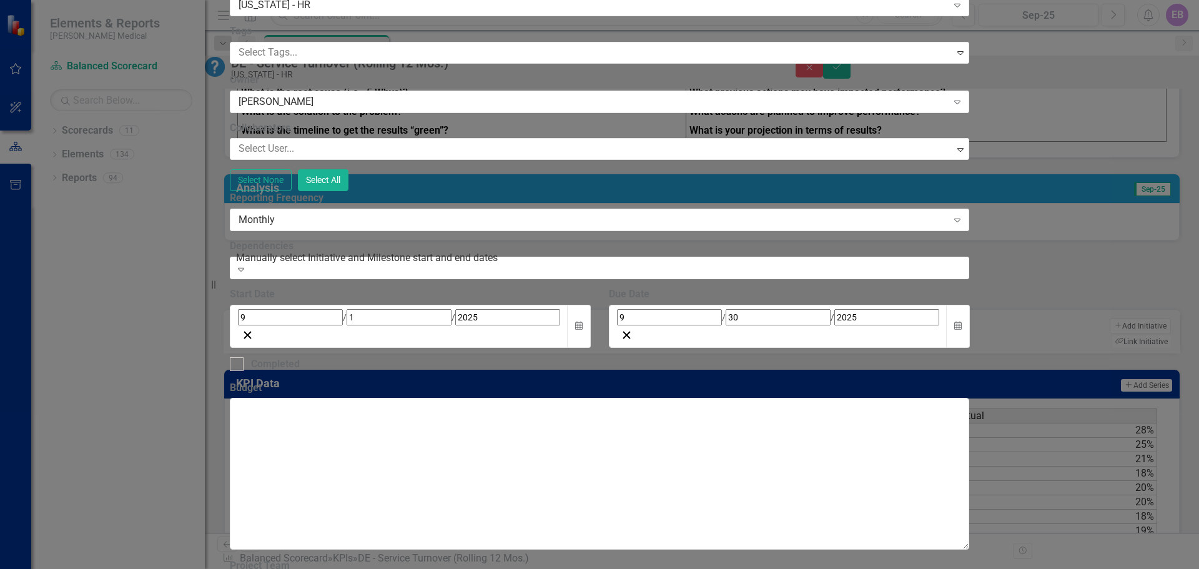
click at [414, 157] on div at bounding box center [594, 149] width 721 height 17
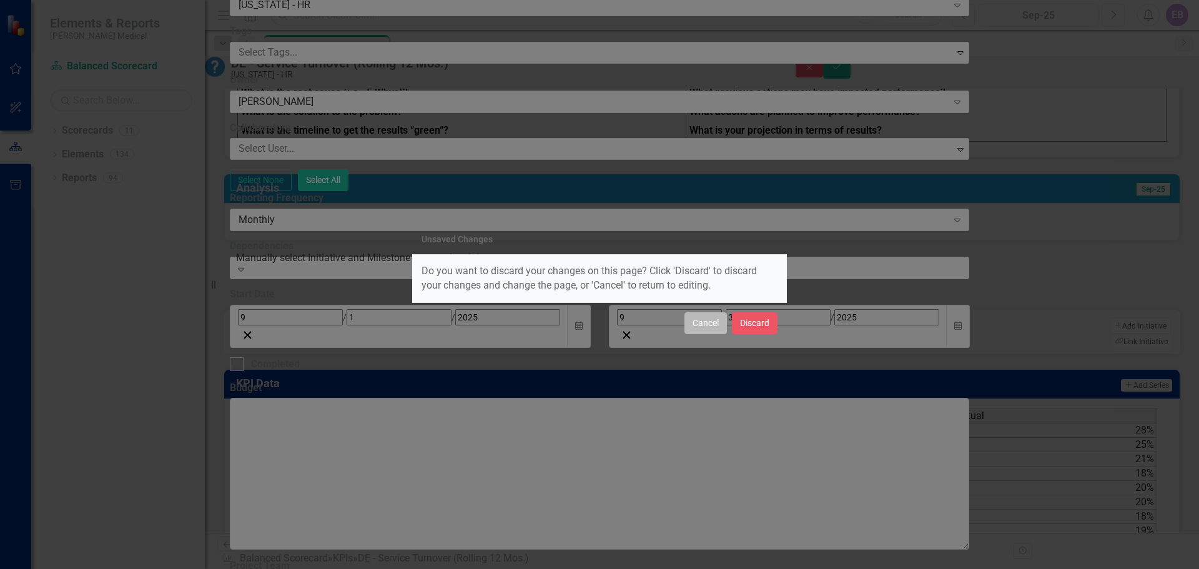
click at [695, 325] on button "Cancel" at bounding box center [706, 323] width 42 height 22
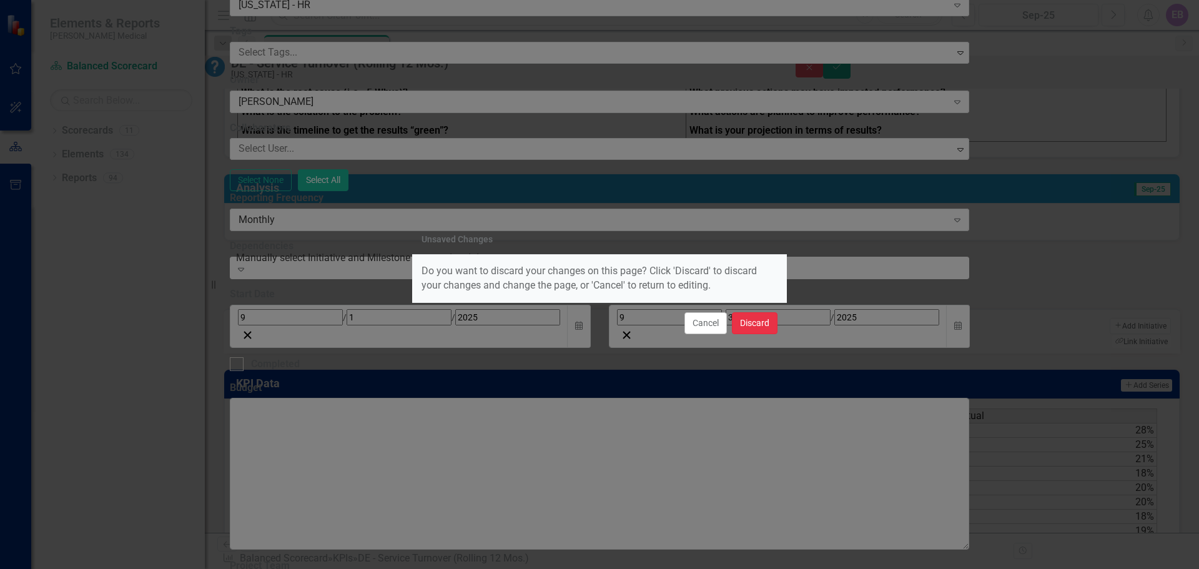
click at [755, 318] on button "Discard" at bounding box center [755, 323] width 46 height 22
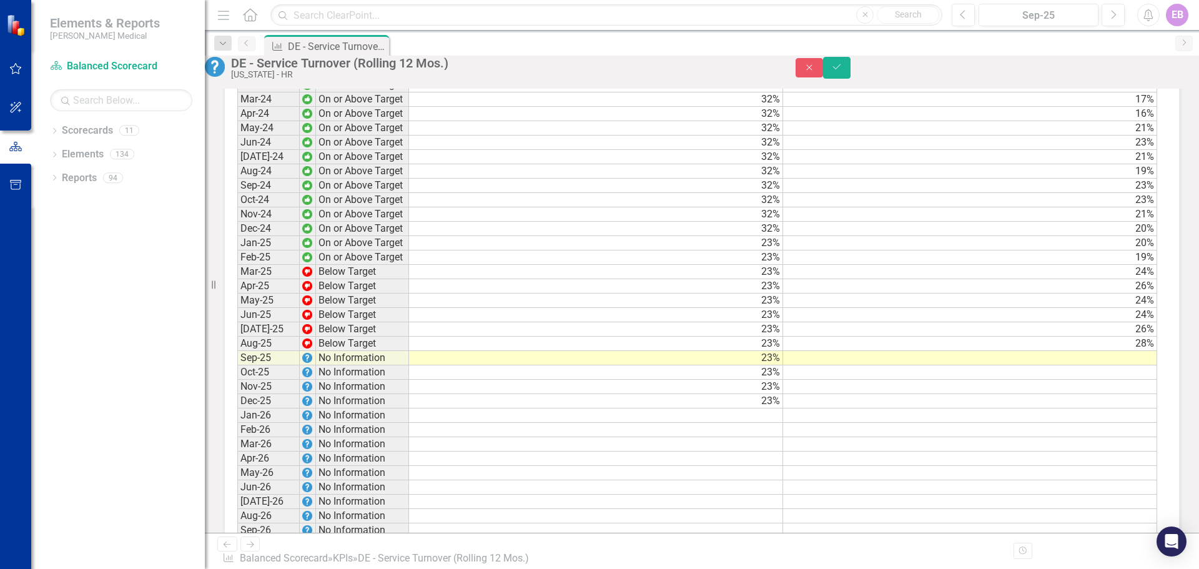
scroll to position [1187, 0]
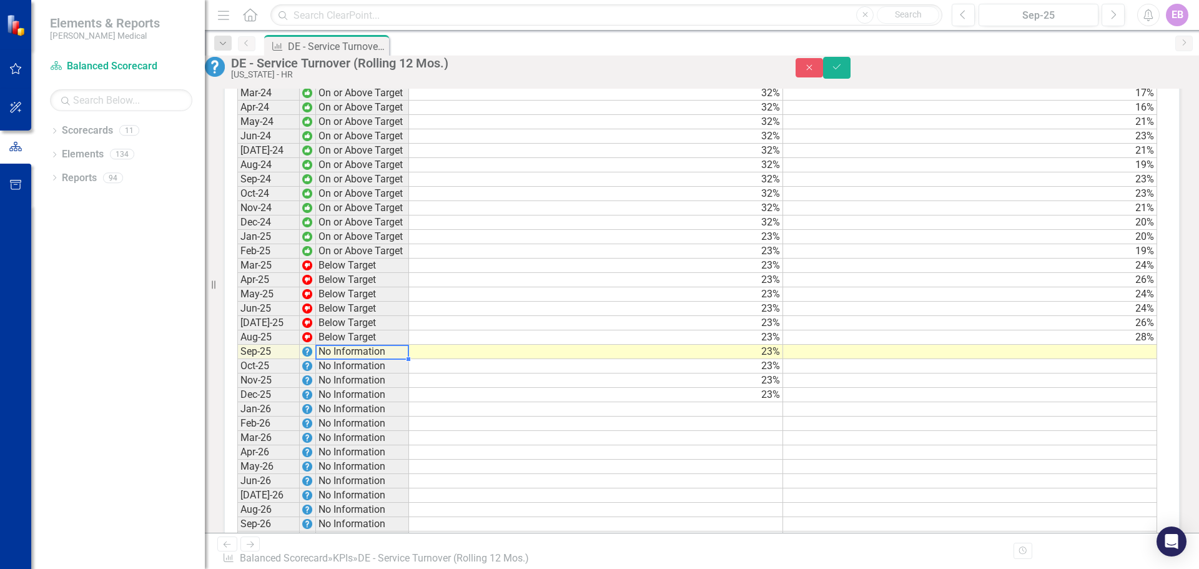
click at [326, 359] on td "No Information" at bounding box center [362, 352] width 93 height 14
click at [305, 357] on img at bounding box center [307, 352] width 10 height 10
click at [1139, 359] on td at bounding box center [970, 352] width 374 height 14
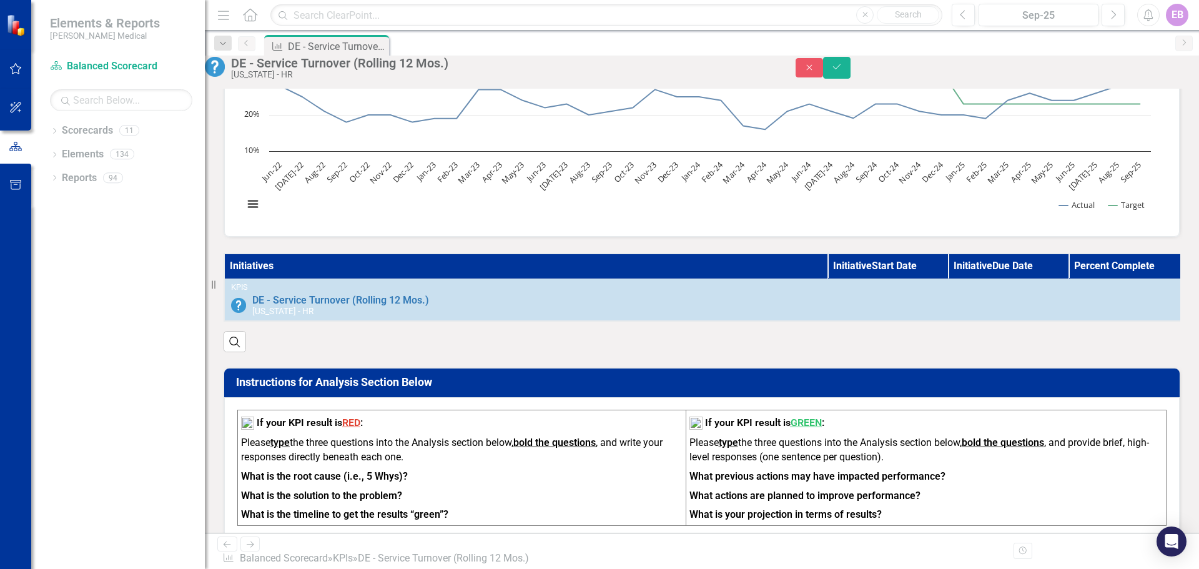
scroll to position [0, 0]
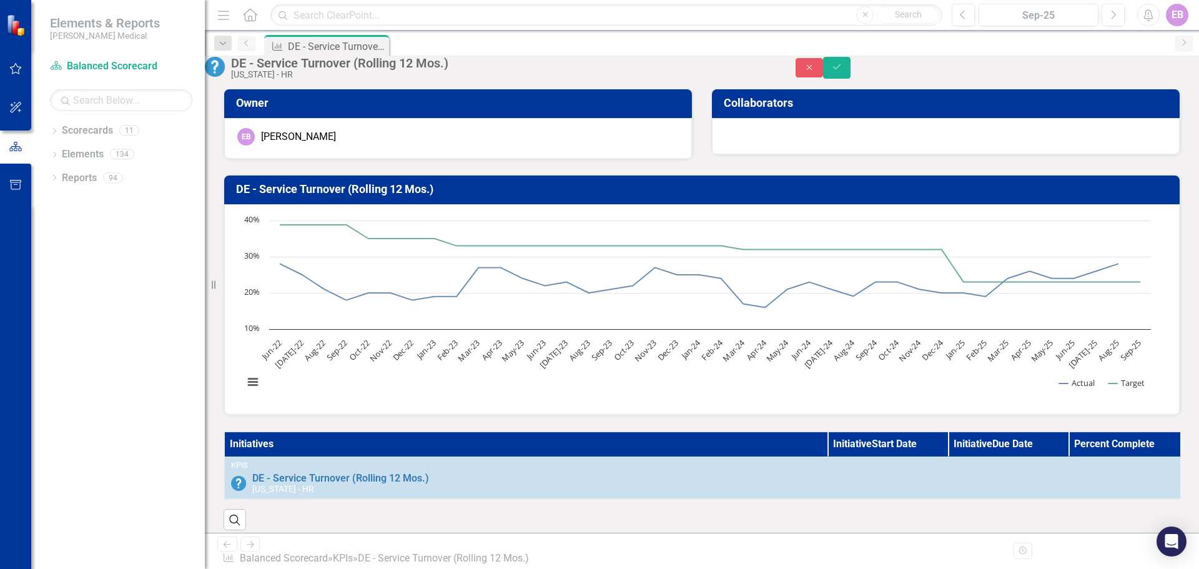
click at [706, 70] on div "DE - Service Turnover (Rolling 12 Mos.)" at bounding box center [501, 63] width 540 height 14
click at [823, 69] on button "Close" at bounding box center [809, 67] width 27 height 19
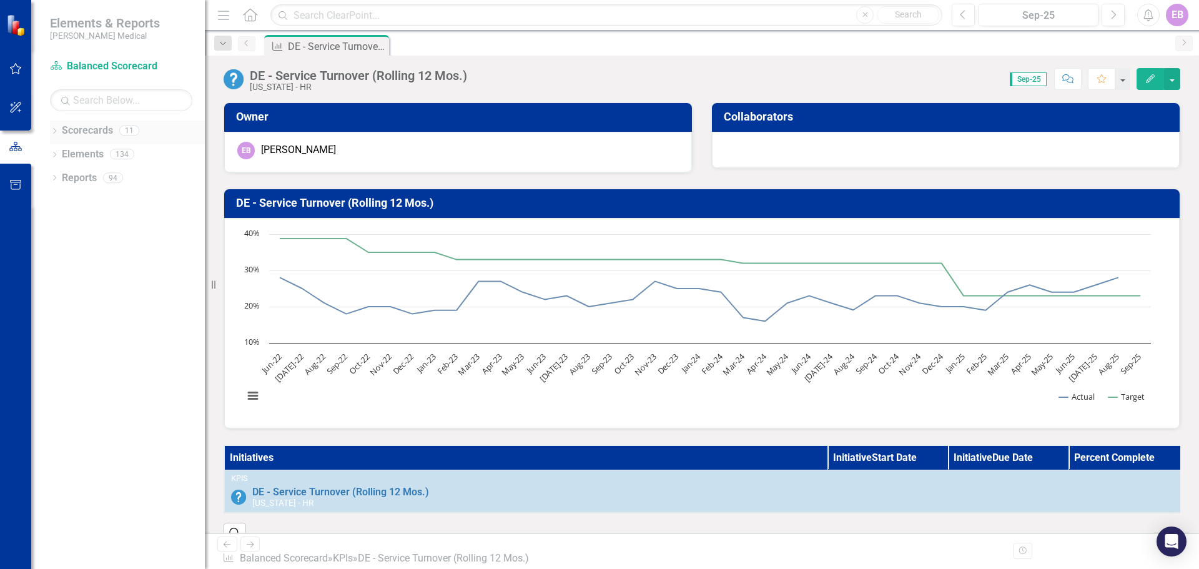
click at [99, 131] on link "Scorecards" at bounding box center [87, 131] width 51 height 14
drag, startPoint x: 123, startPoint y: 131, endPoint x: 93, endPoint y: 134, distance: 30.1
click at [93, 134] on link "Scorecards" at bounding box center [87, 131] width 51 height 14
click at [74, 133] on link "Scorecards" at bounding box center [87, 131] width 51 height 14
click at [53, 131] on icon "Dropdown" at bounding box center [54, 132] width 9 height 7
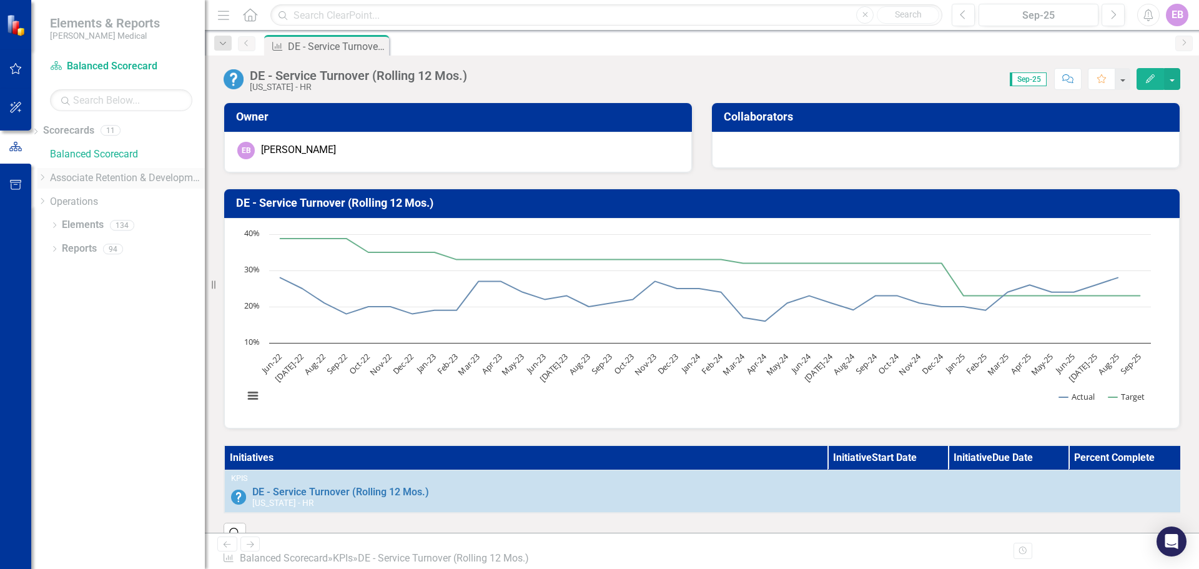
click at [147, 176] on link "Associate Retention & Development" at bounding box center [127, 178] width 155 height 14
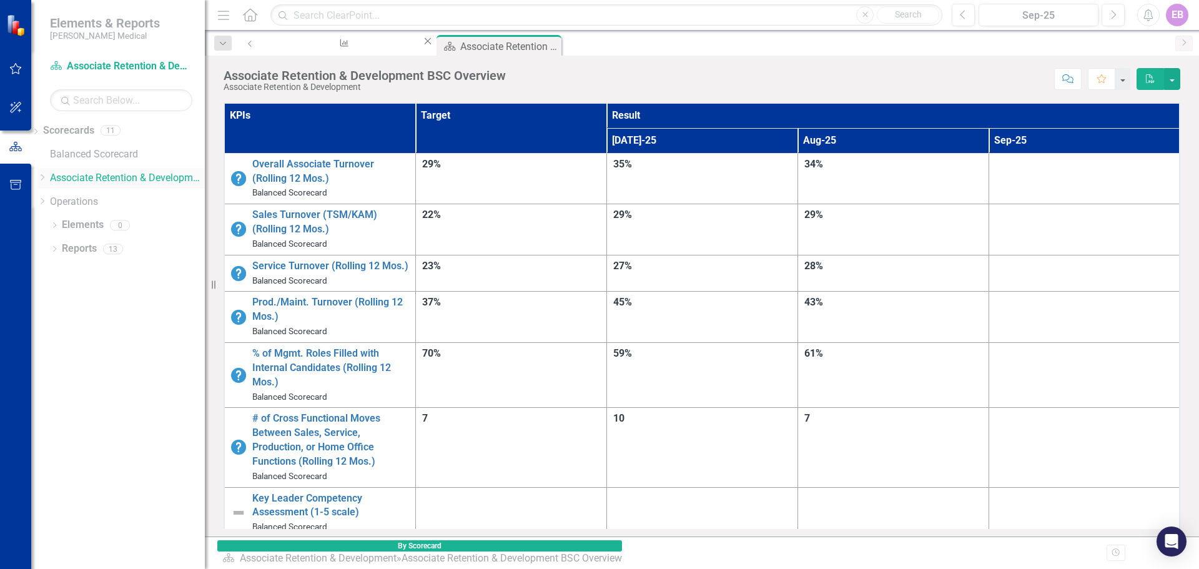
click at [148, 175] on link "Associate Retention & Development" at bounding box center [127, 178] width 155 height 14
click at [47, 175] on icon "Dropdown" at bounding box center [41, 177] width 9 height 7
click at [47, 200] on icon "Dropdown" at bounding box center [41, 195] width 9 height 7
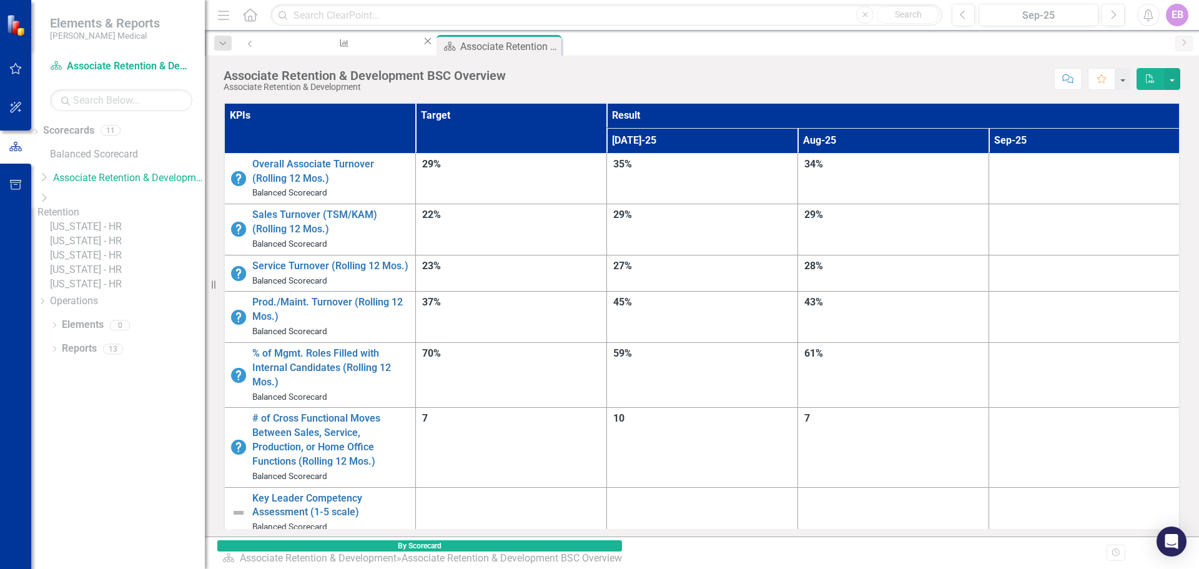
click at [123, 225] on link "[US_STATE] - HR" at bounding box center [127, 227] width 155 height 14
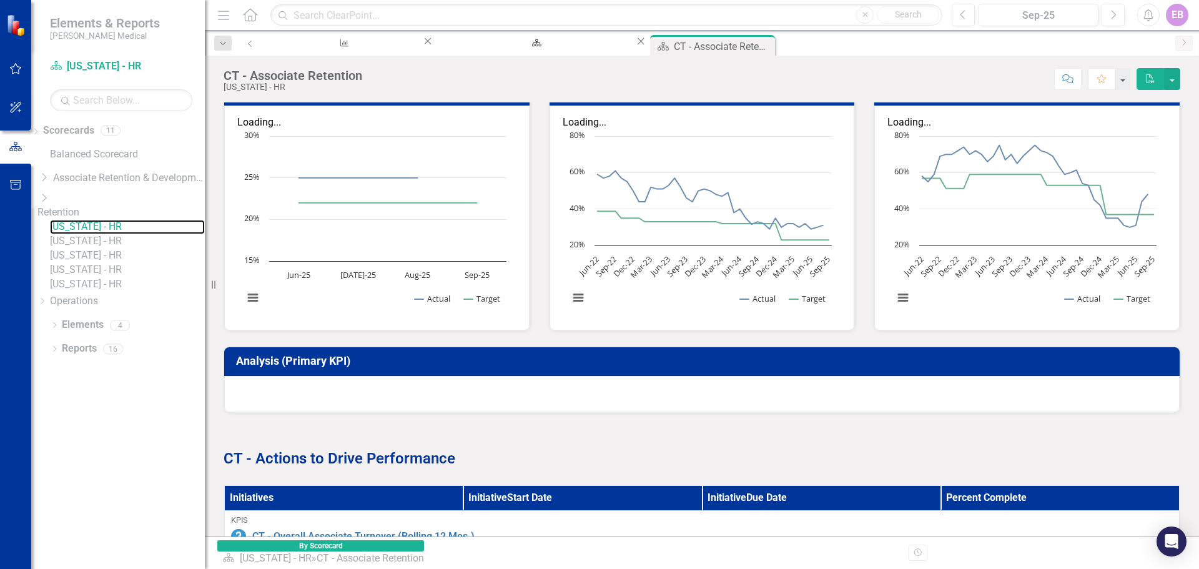
scroll to position [392, 0]
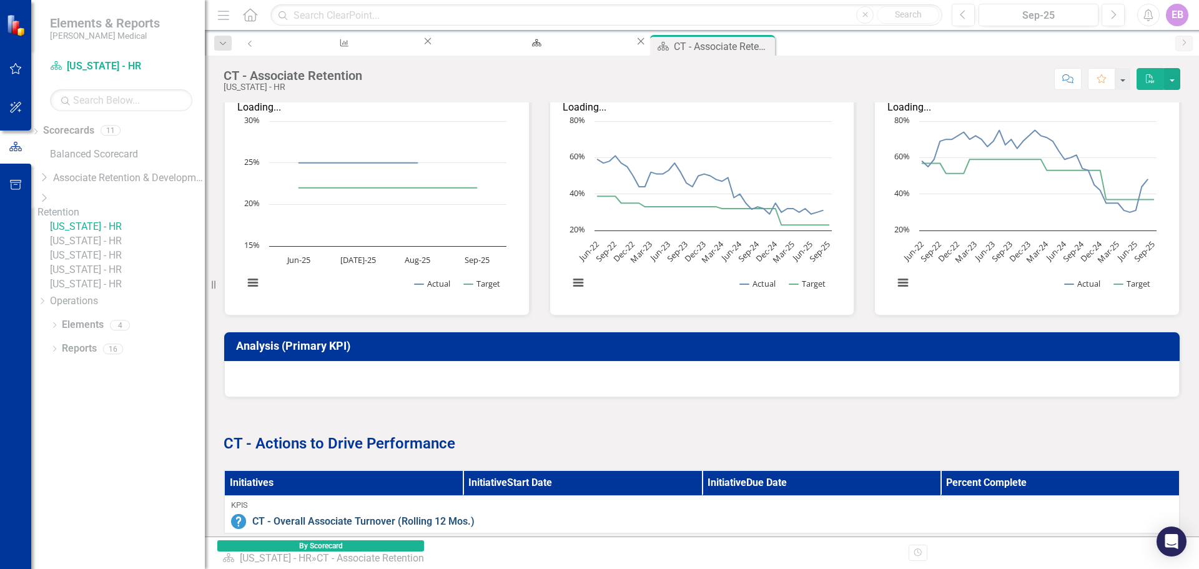
click at [356, 515] on link "CT - Overall Associate Turnover (Rolling 12 Mos.)" at bounding box center [712, 522] width 921 height 14
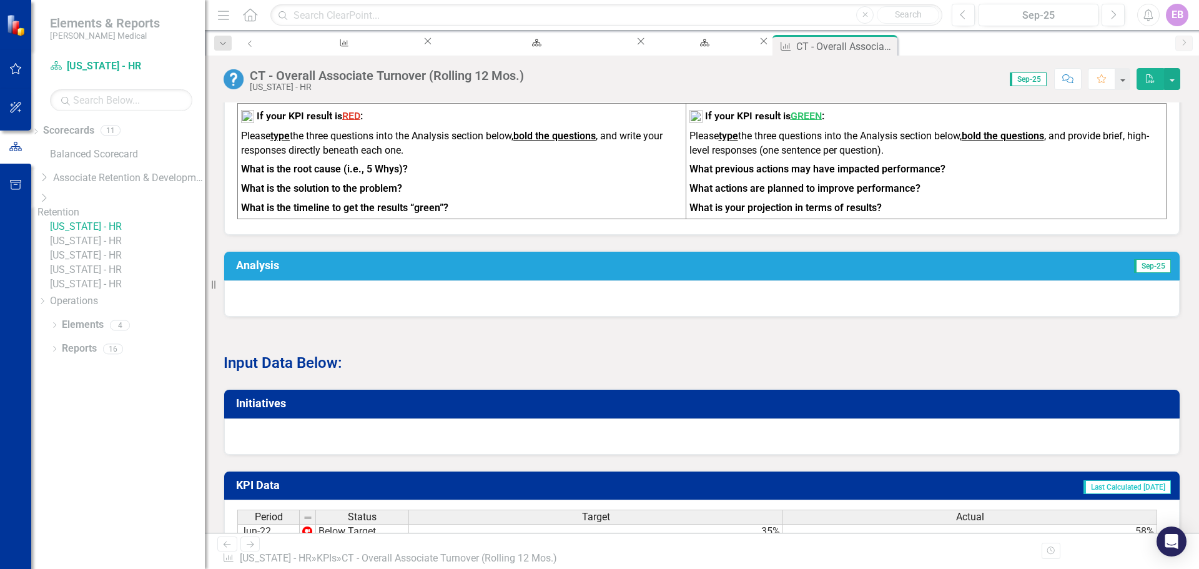
scroll to position [500, 0]
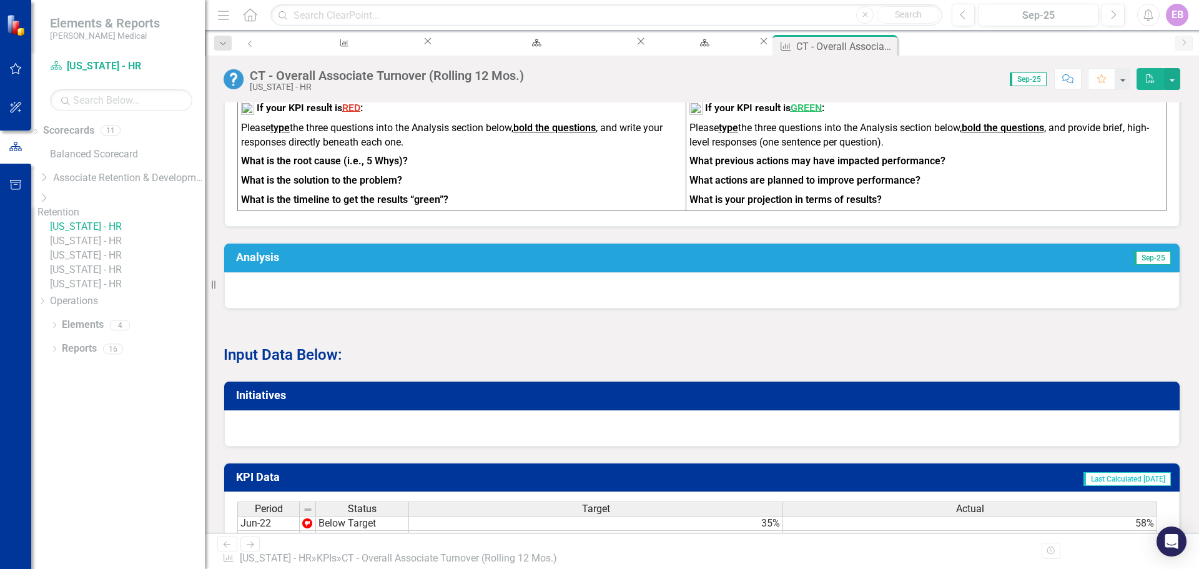
click at [523, 295] on div at bounding box center [702, 290] width 956 height 36
click at [111, 292] on link "[US_STATE] - HR" at bounding box center [127, 284] width 155 height 14
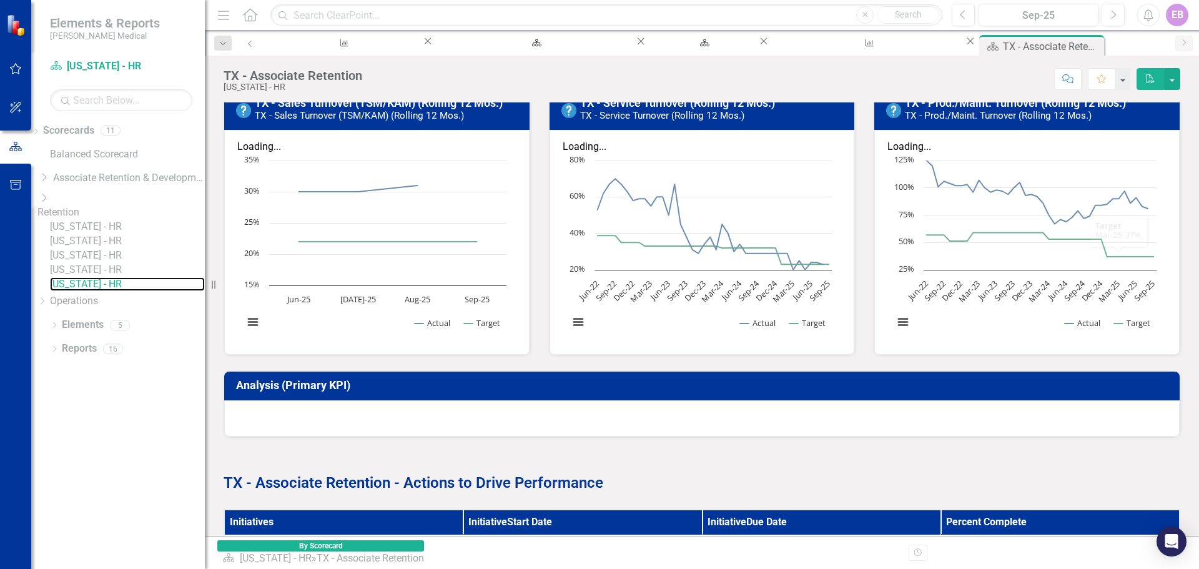
scroll to position [415, 0]
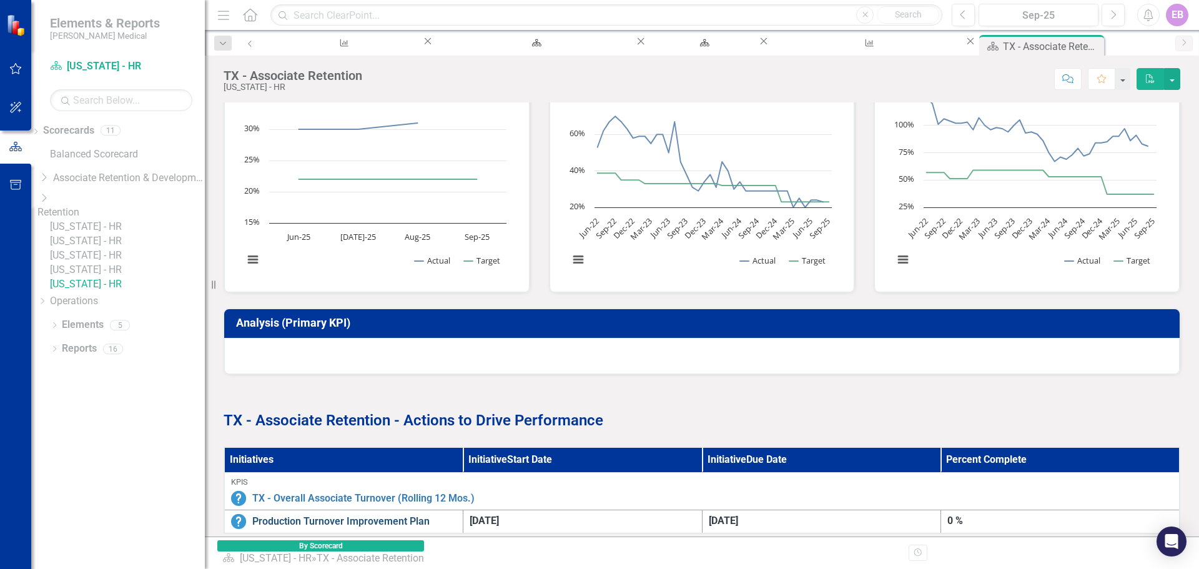
click at [360, 515] on link "Production Turnover Improvement Plan" at bounding box center [354, 522] width 204 height 14
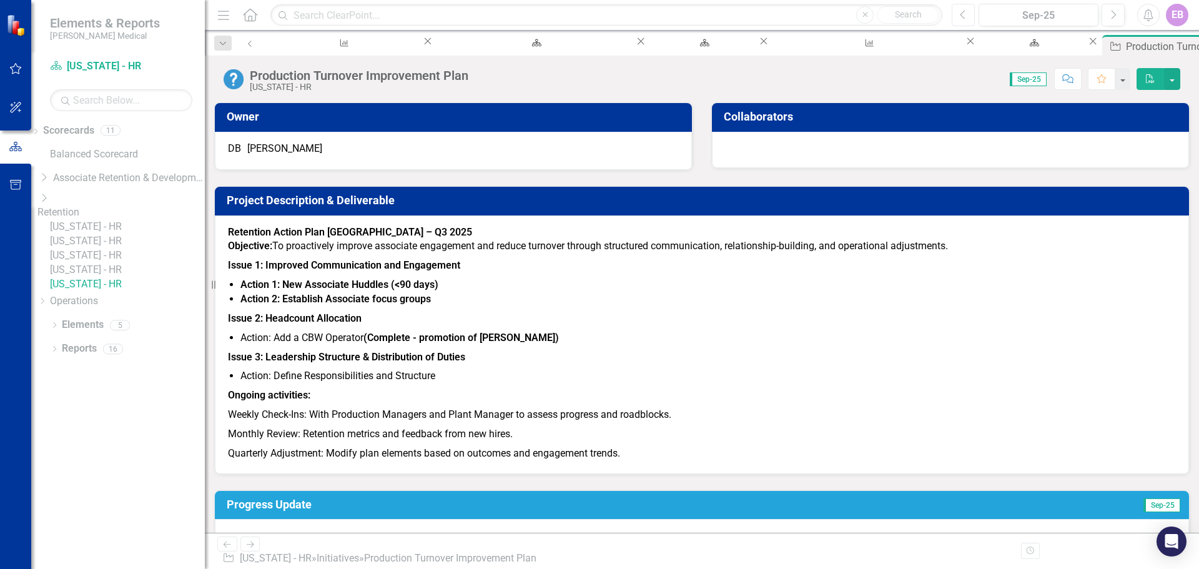
click at [958, 14] on button "Previous" at bounding box center [963, 15] width 23 height 22
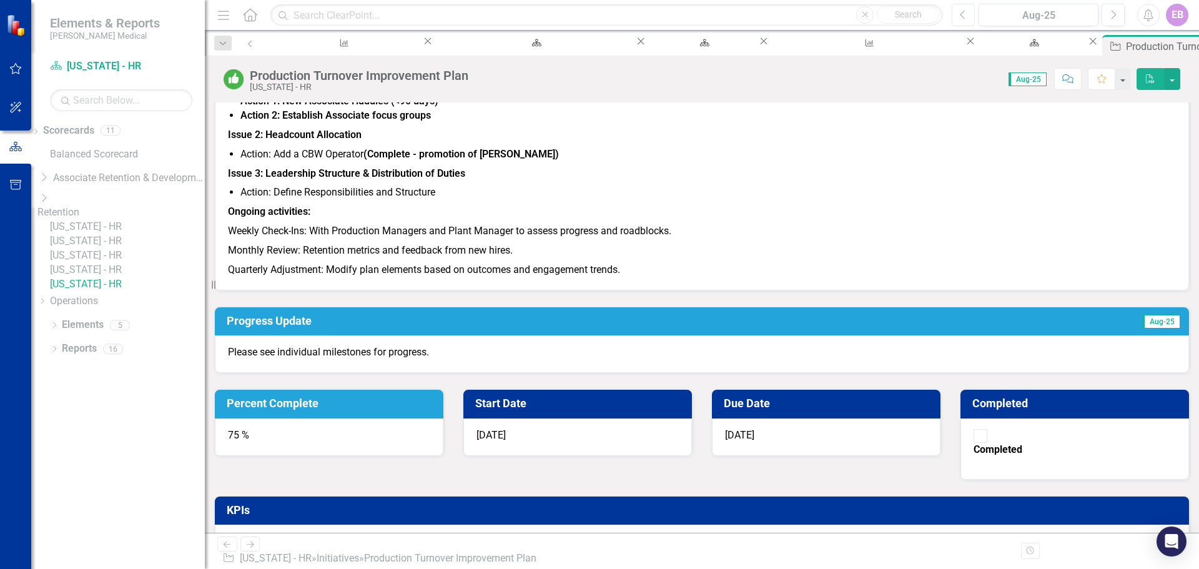
scroll to position [187, 0]
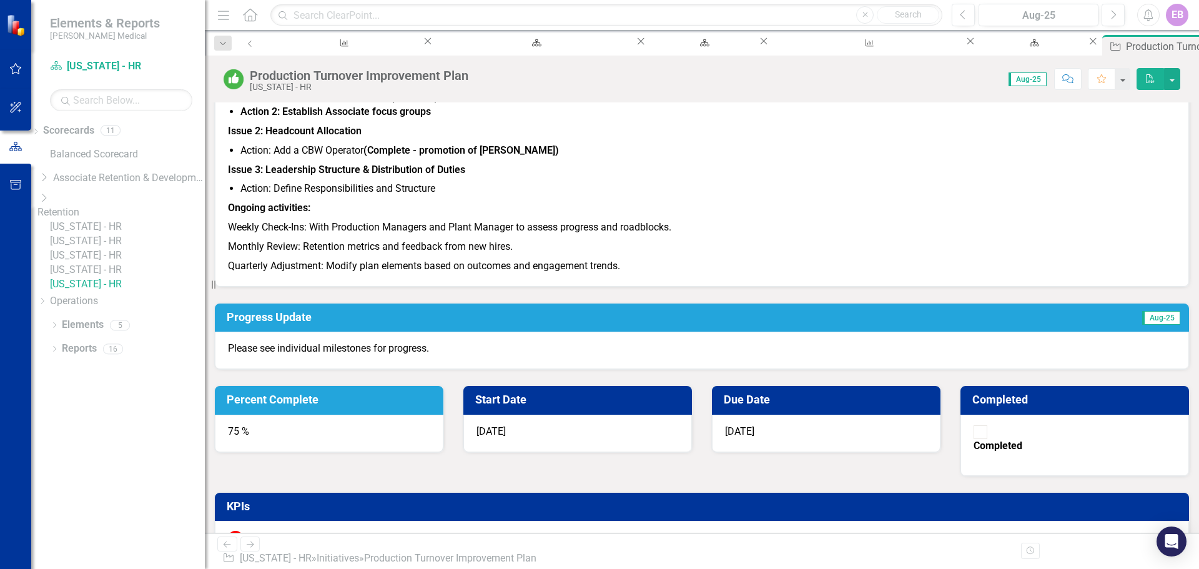
click at [428, 324] on h3 "Progress Update" at bounding box center [553, 317] width 653 height 12
click at [446, 356] on p "Please see individual milestones for progress." at bounding box center [702, 349] width 948 height 14
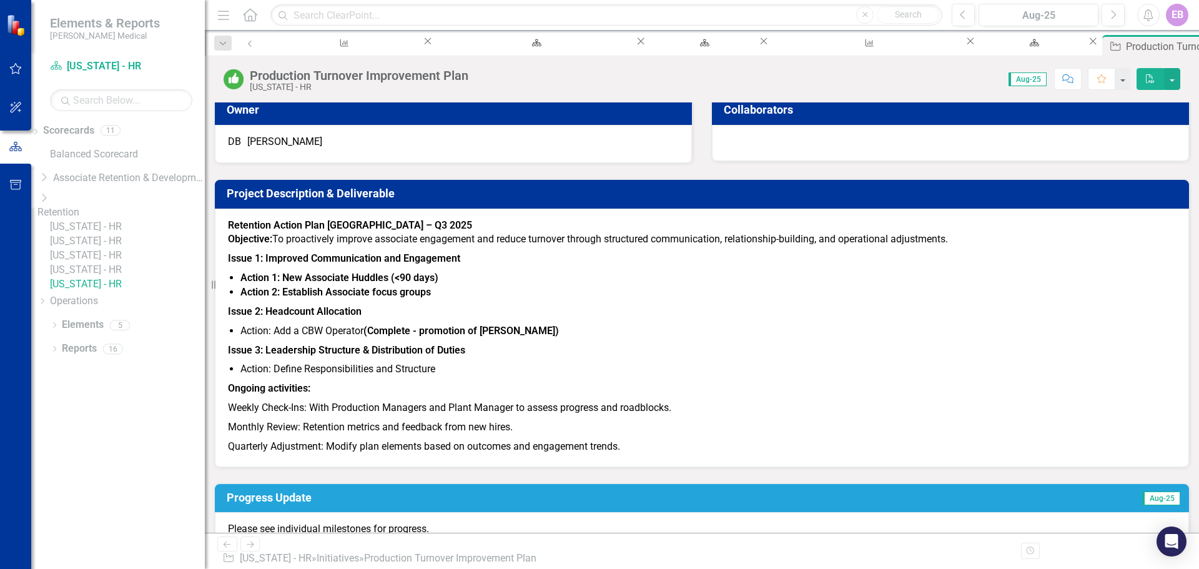
scroll to position [4, 0]
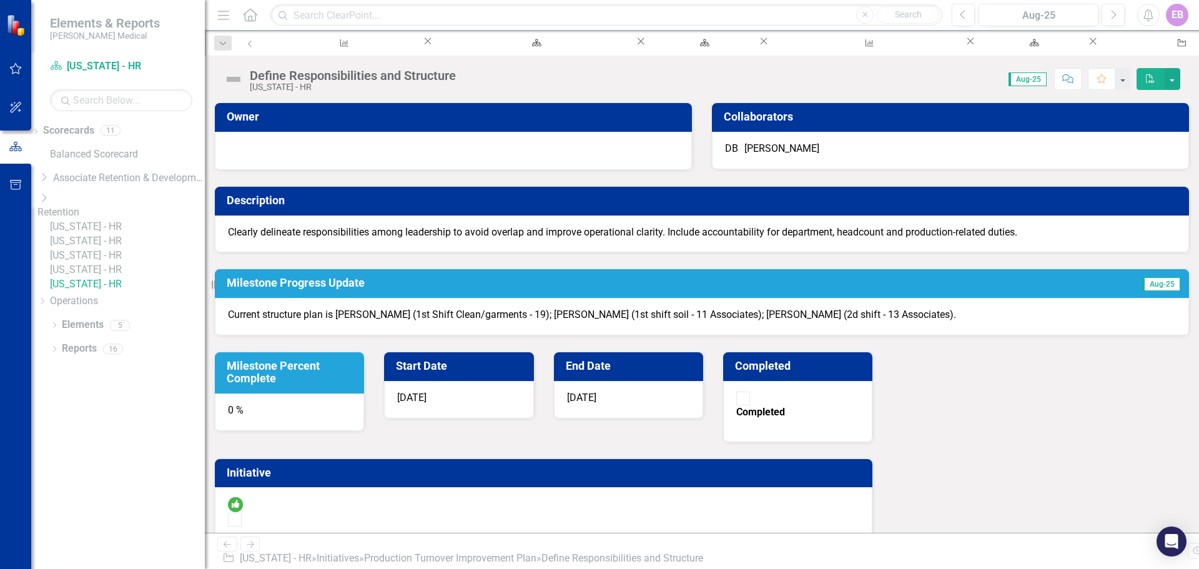
click at [405, 537] on link "Production Turnover Improvement Plan" at bounding box center [316, 543] width 177 height 12
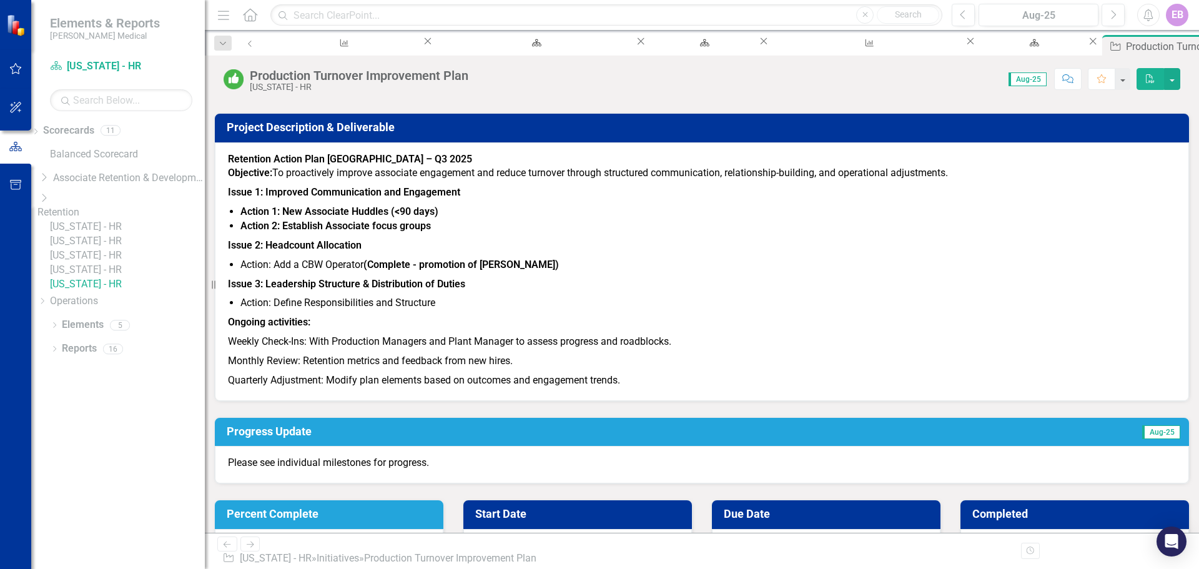
scroll to position [66, 0]
